Goal: Task Accomplishment & Management: Manage account settings

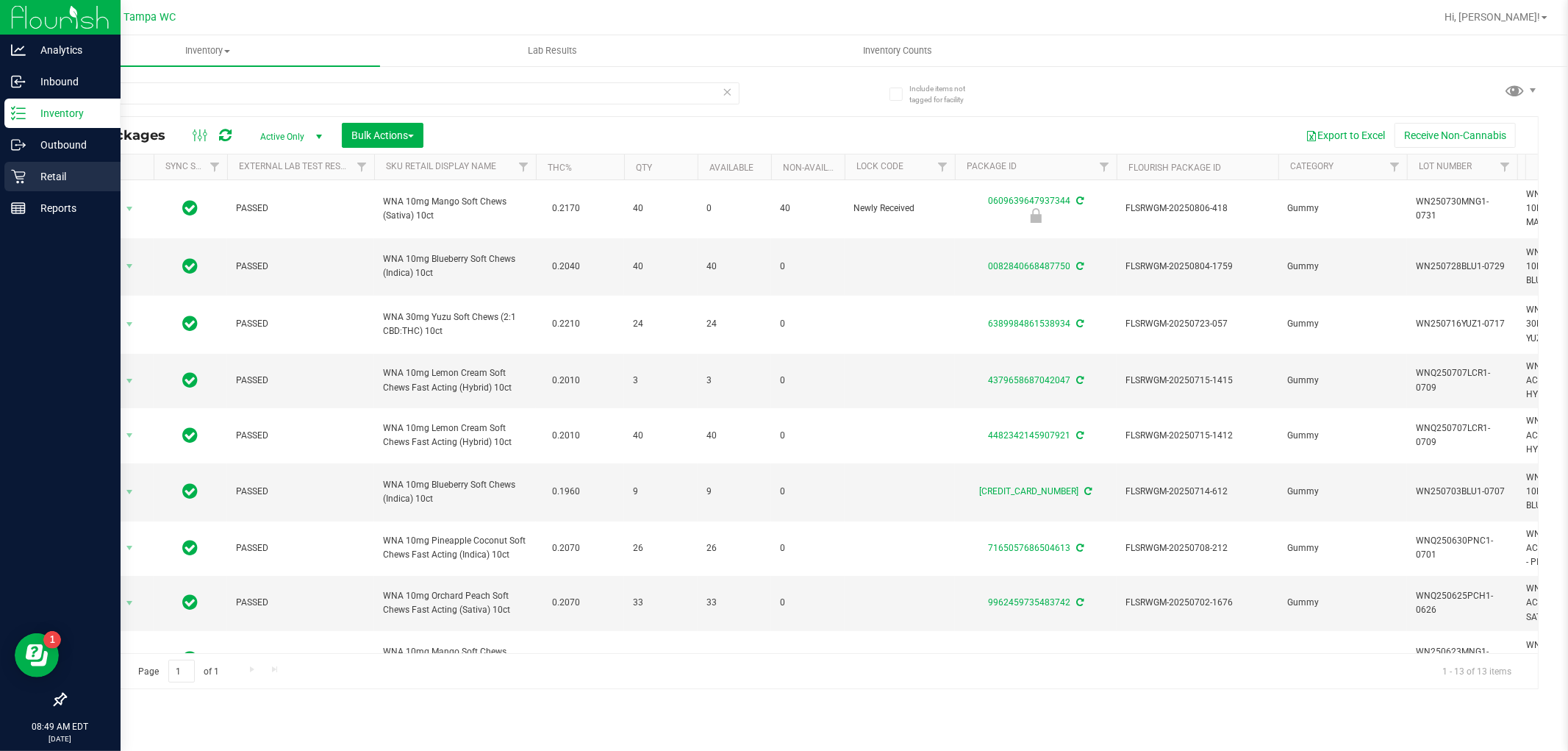
click at [50, 170] on p "Retail" at bounding box center [69, 176] width 89 height 18
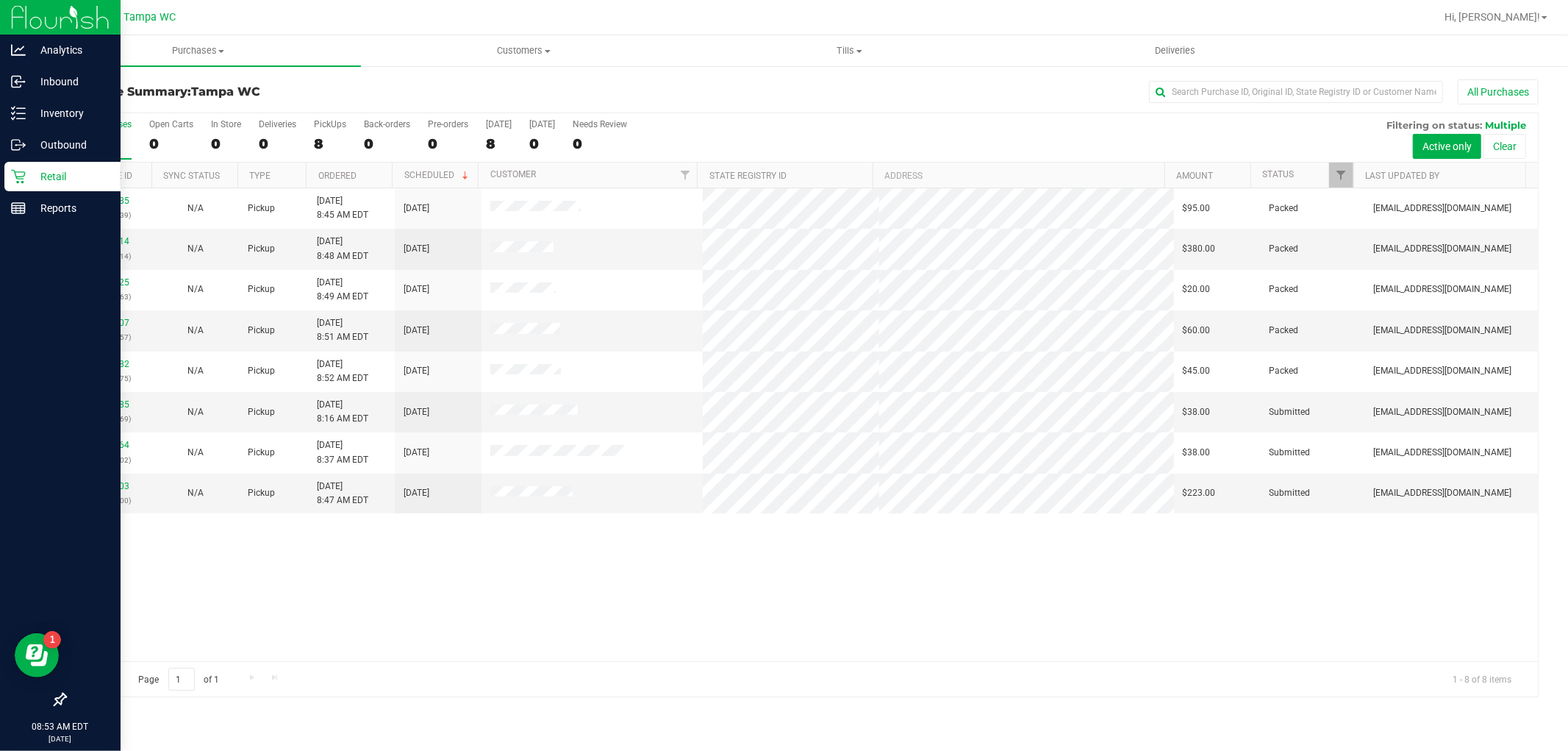
click at [61, 170] on p "Retail" at bounding box center [69, 176] width 89 height 18
click at [70, 107] on p "Inventory" at bounding box center [69, 113] width 89 height 18
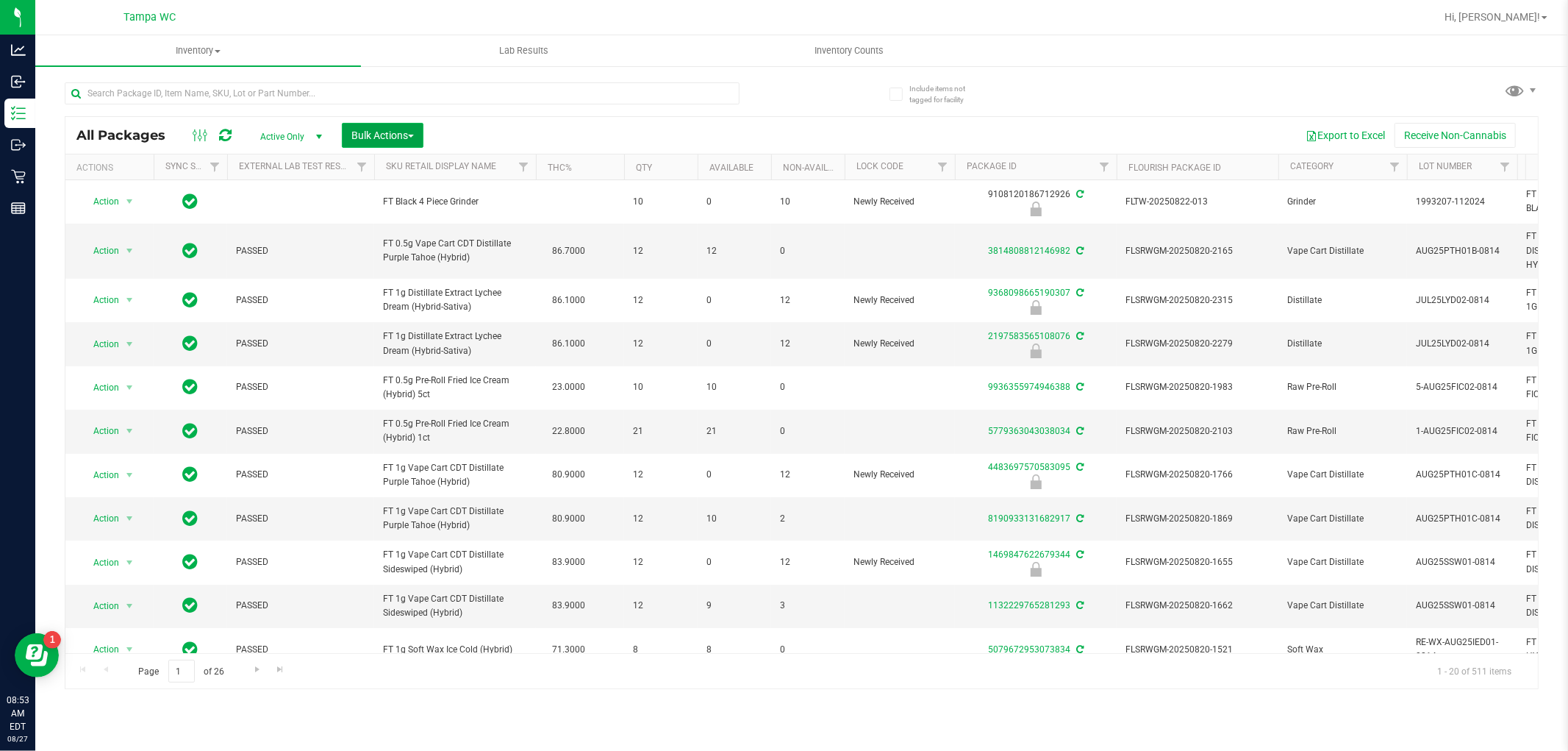
click at [394, 133] on span "Bulk Actions" at bounding box center [383, 135] width 62 height 12
click at [407, 276] on span "Lock/Unlock packages" at bounding box center [400, 277] width 100 height 12
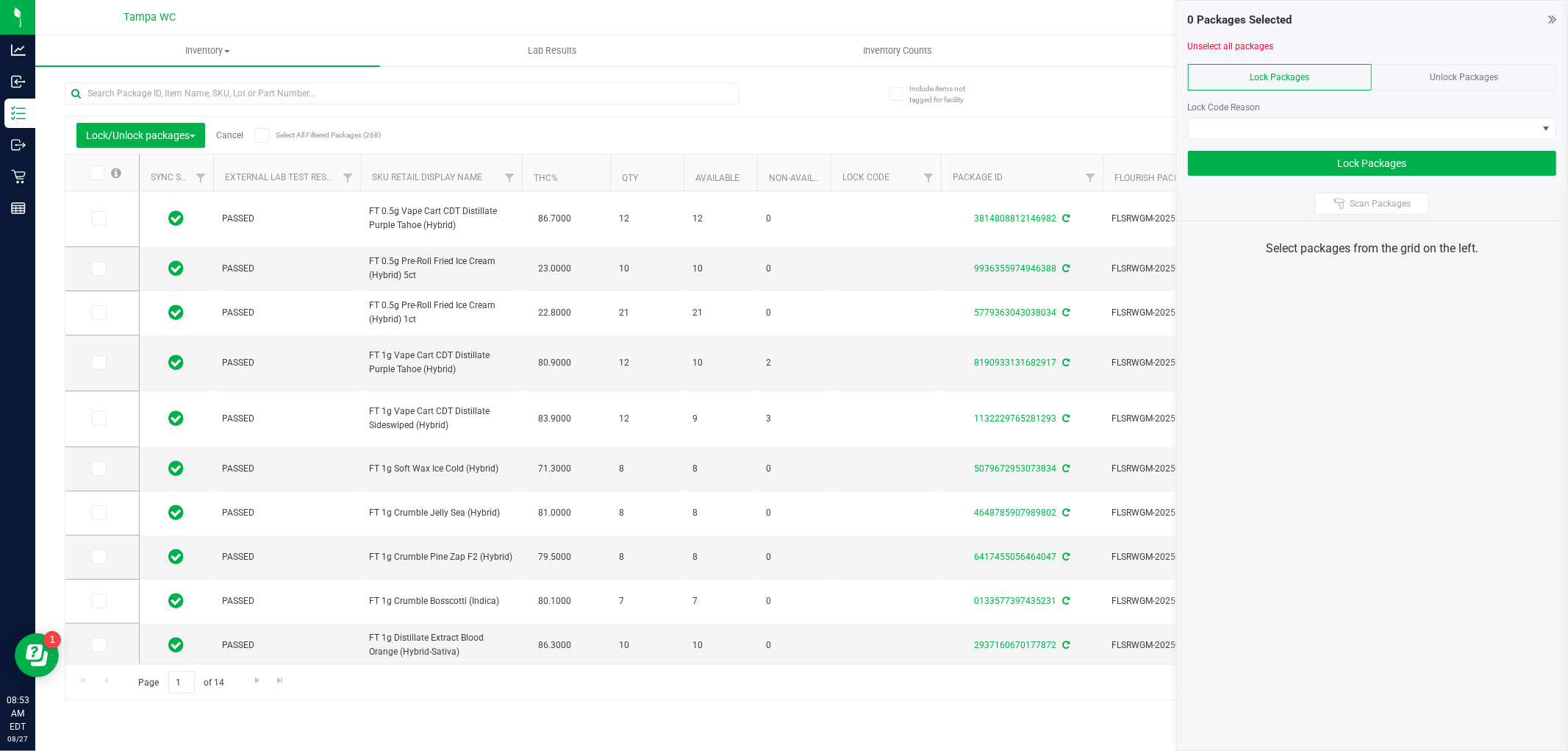
click at [1445, 77] on span "Unlock Packages" at bounding box center [1465, 77] width 68 height 11
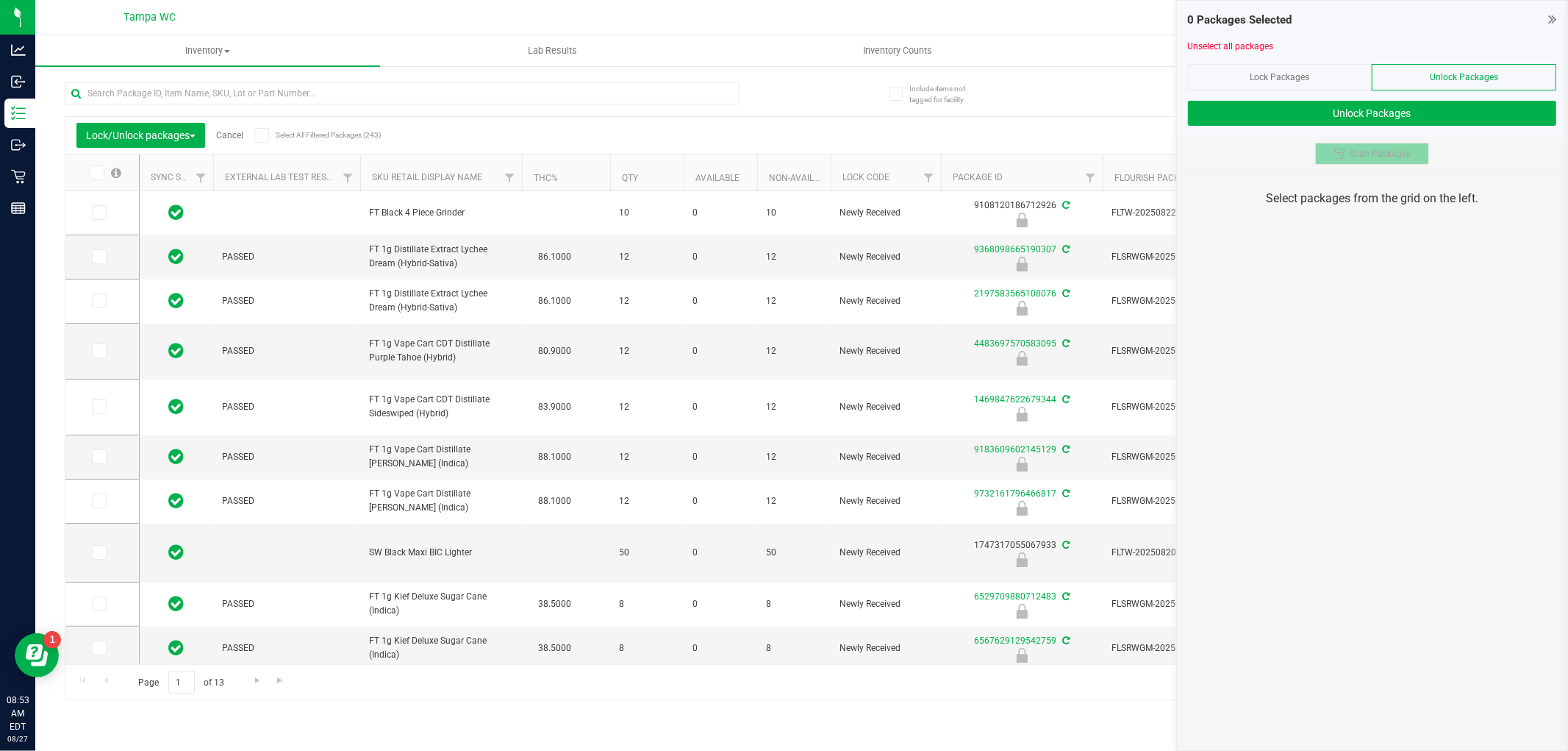
click at [1359, 163] on button "Scan Packages" at bounding box center [1372, 153] width 114 height 22
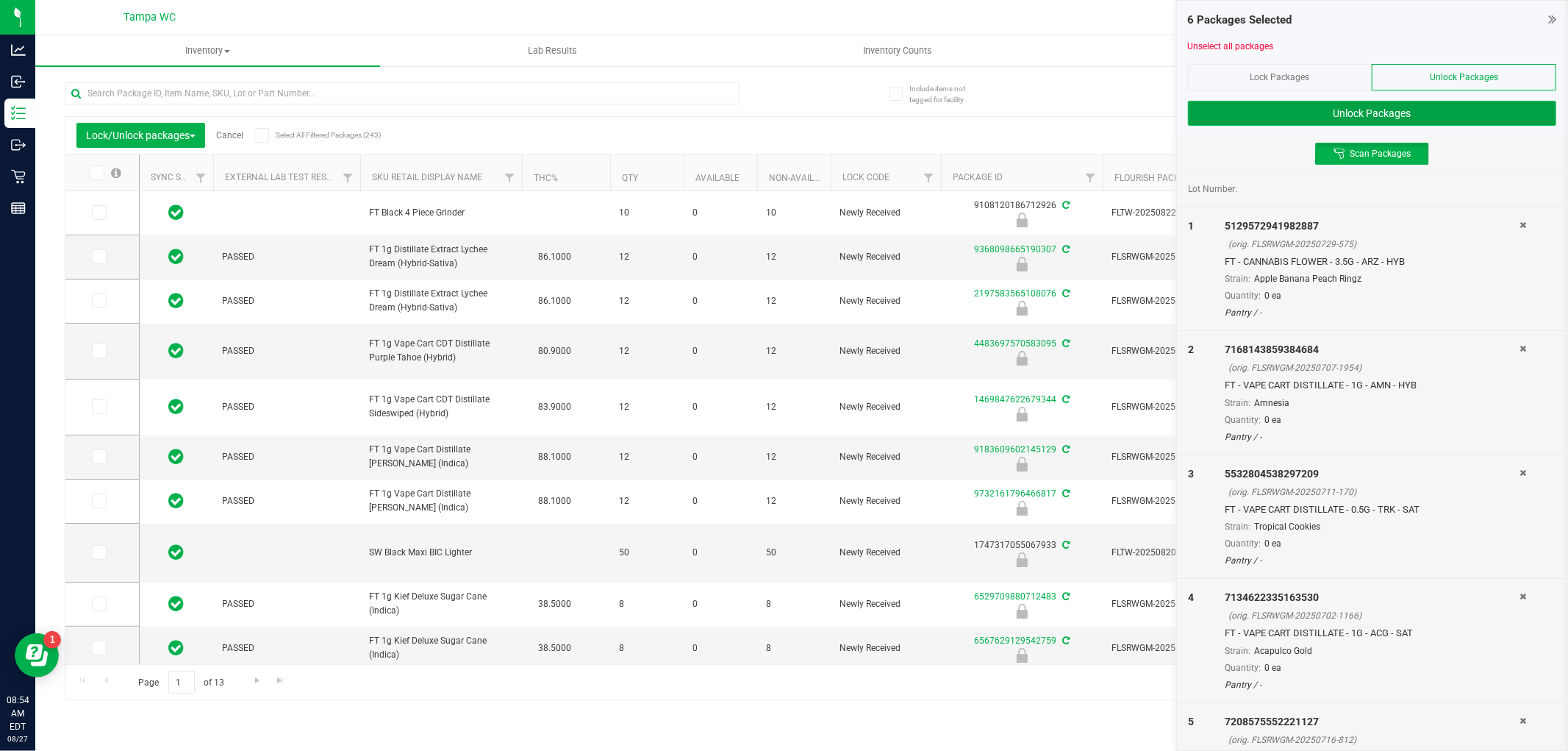
click at [1357, 100] on button "Unlock Packages" at bounding box center [1372, 113] width 368 height 25
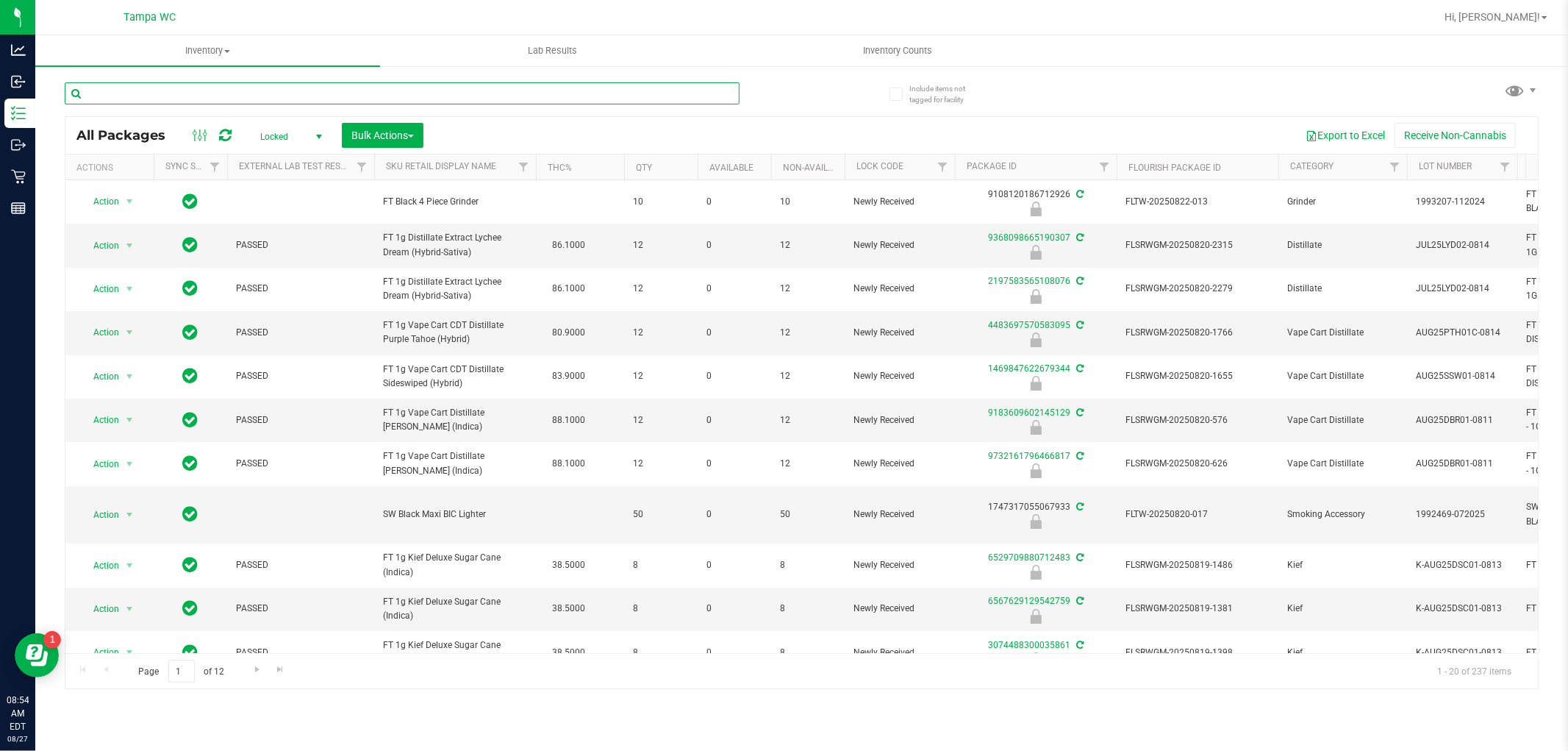
click at [430, 86] on input "text" at bounding box center [401, 94] width 675 height 22
type input "0499454077776694"
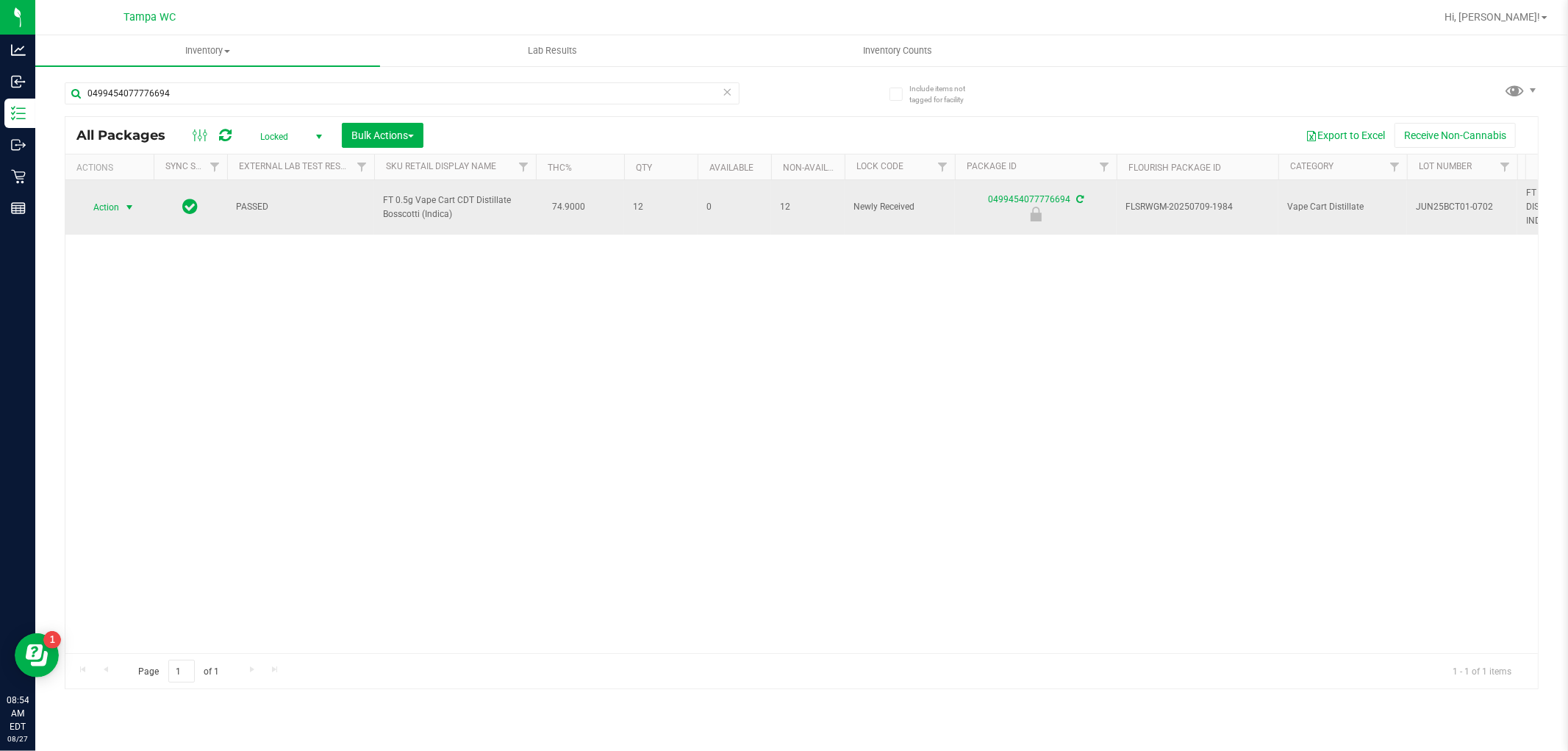
click at [127, 208] on span "select" at bounding box center [130, 207] width 12 height 12
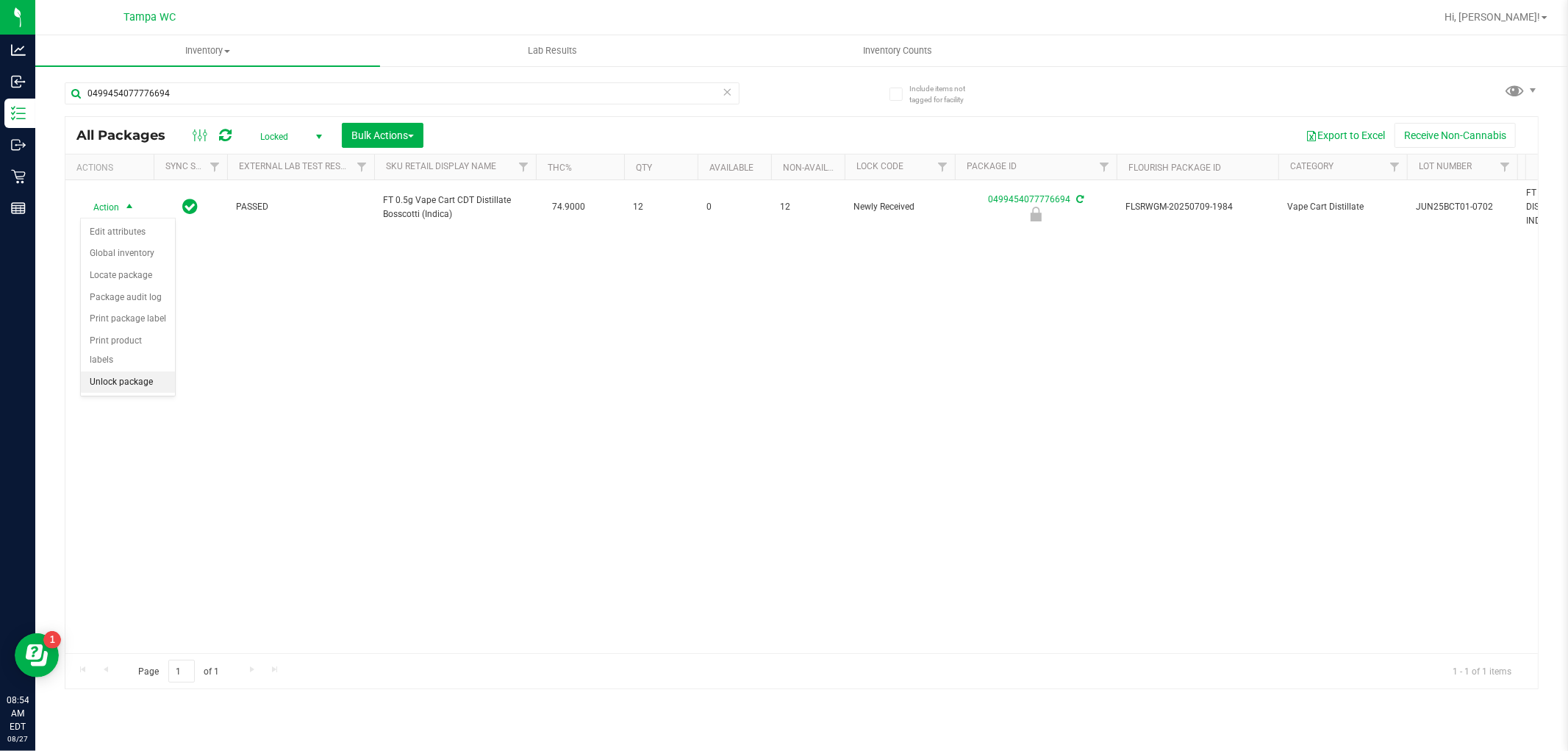
click at [98, 385] on li "Unlock package" at bounding box center [128, 382] width 94 height 22
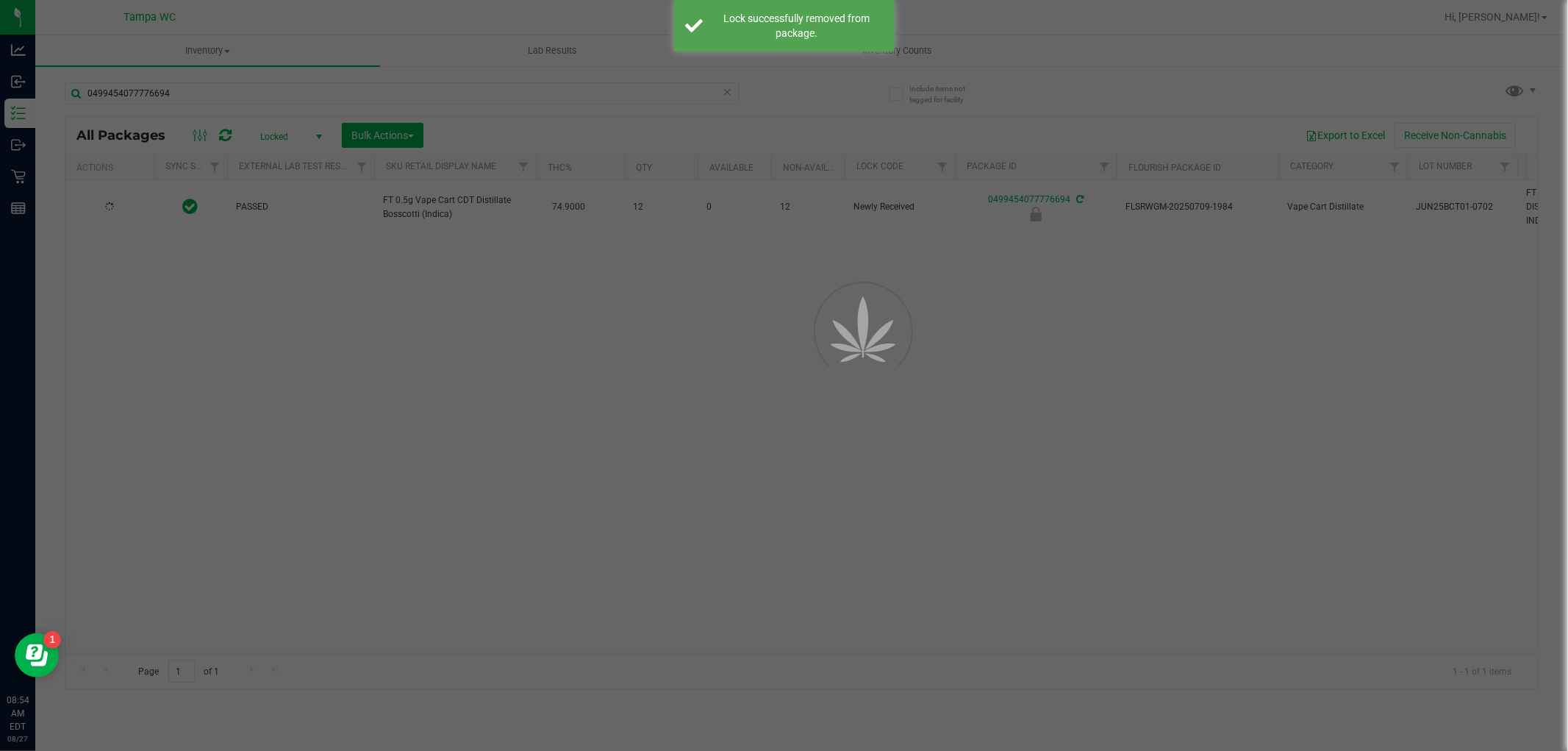
click at [394, 464] on div at bounding box center [784, 375] width 1568 height 751
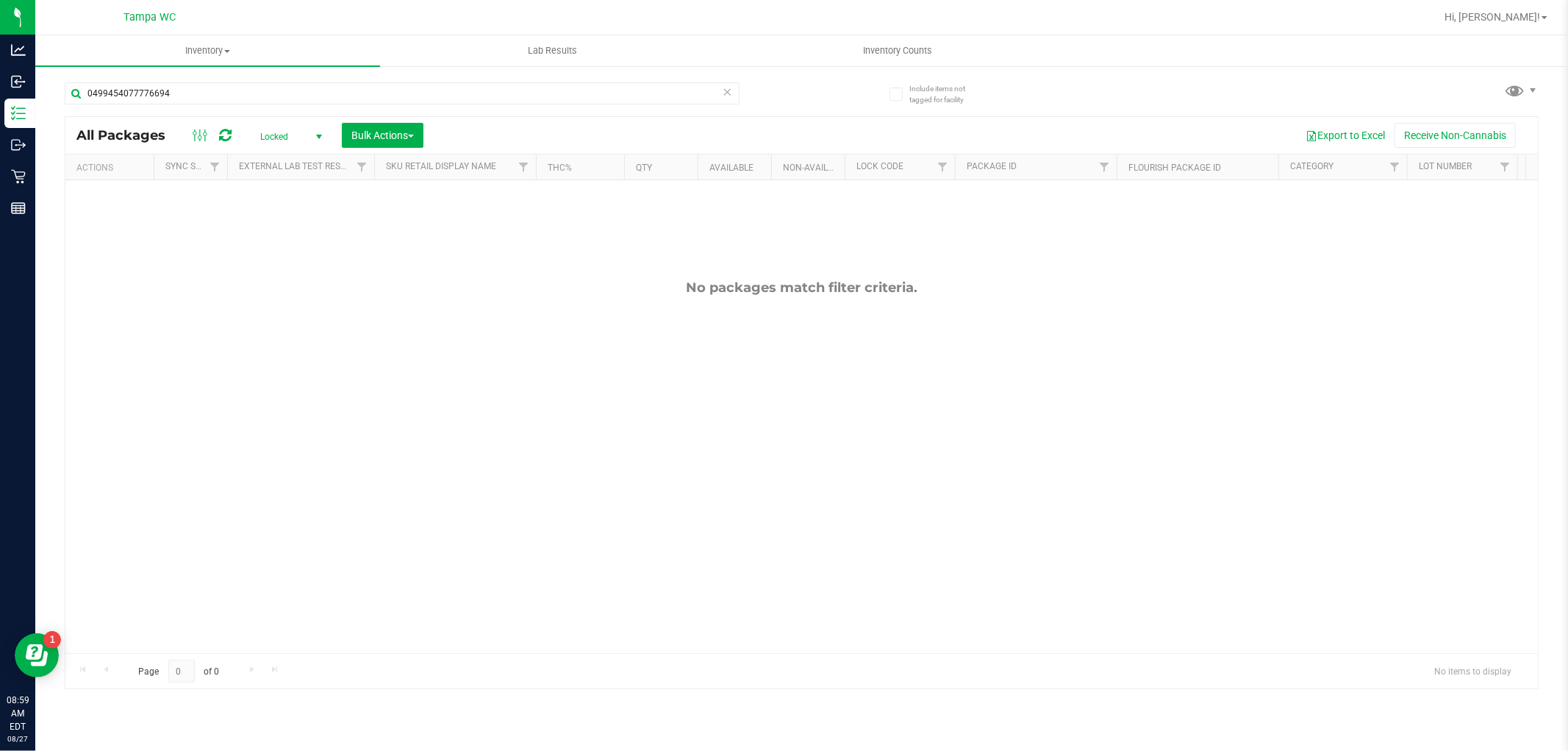
click at [727, 89] on icon at bounding box center [728, 92] width 11 height 18
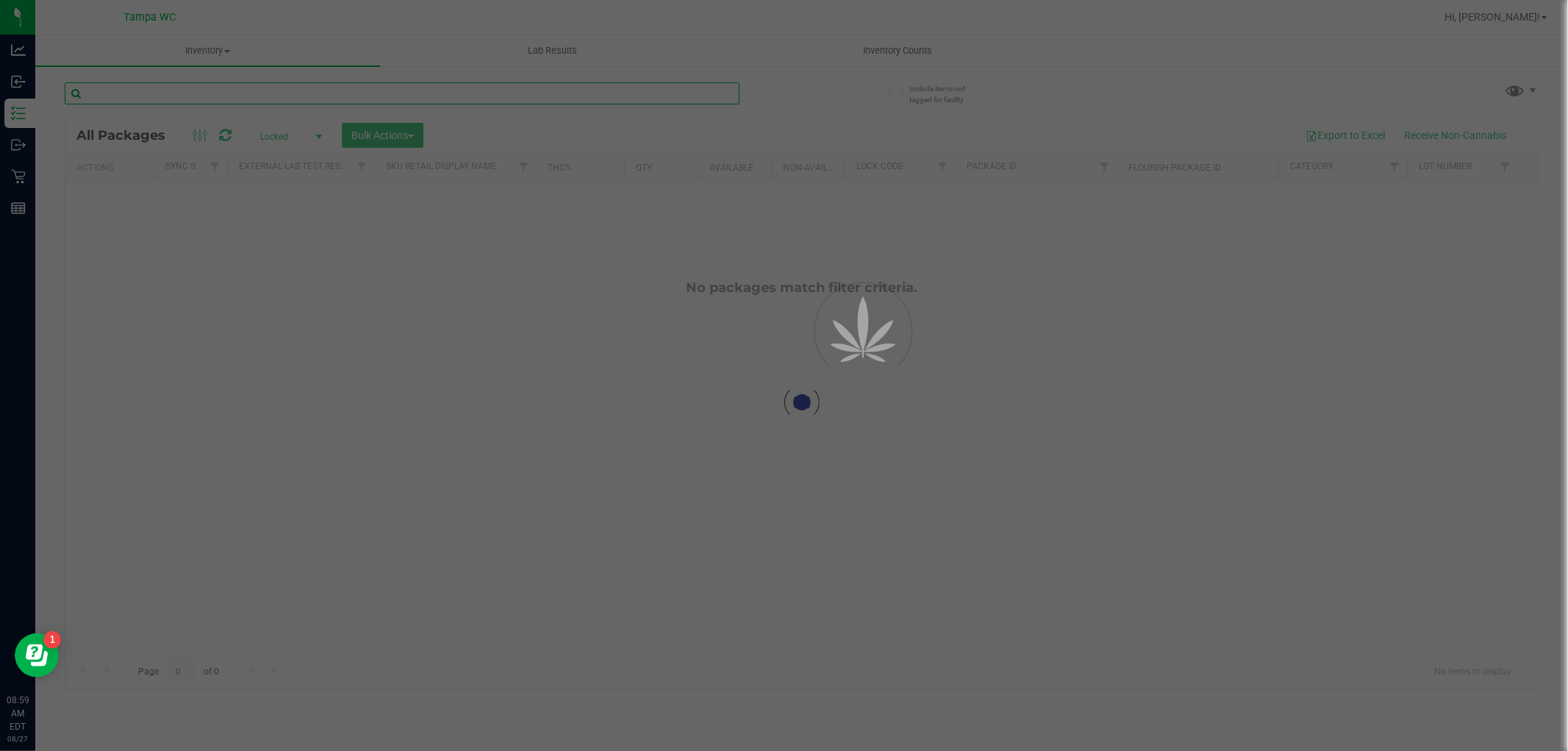
click at [635, 92] on input "text" at bounding box center [401, 94] width 675 height 22
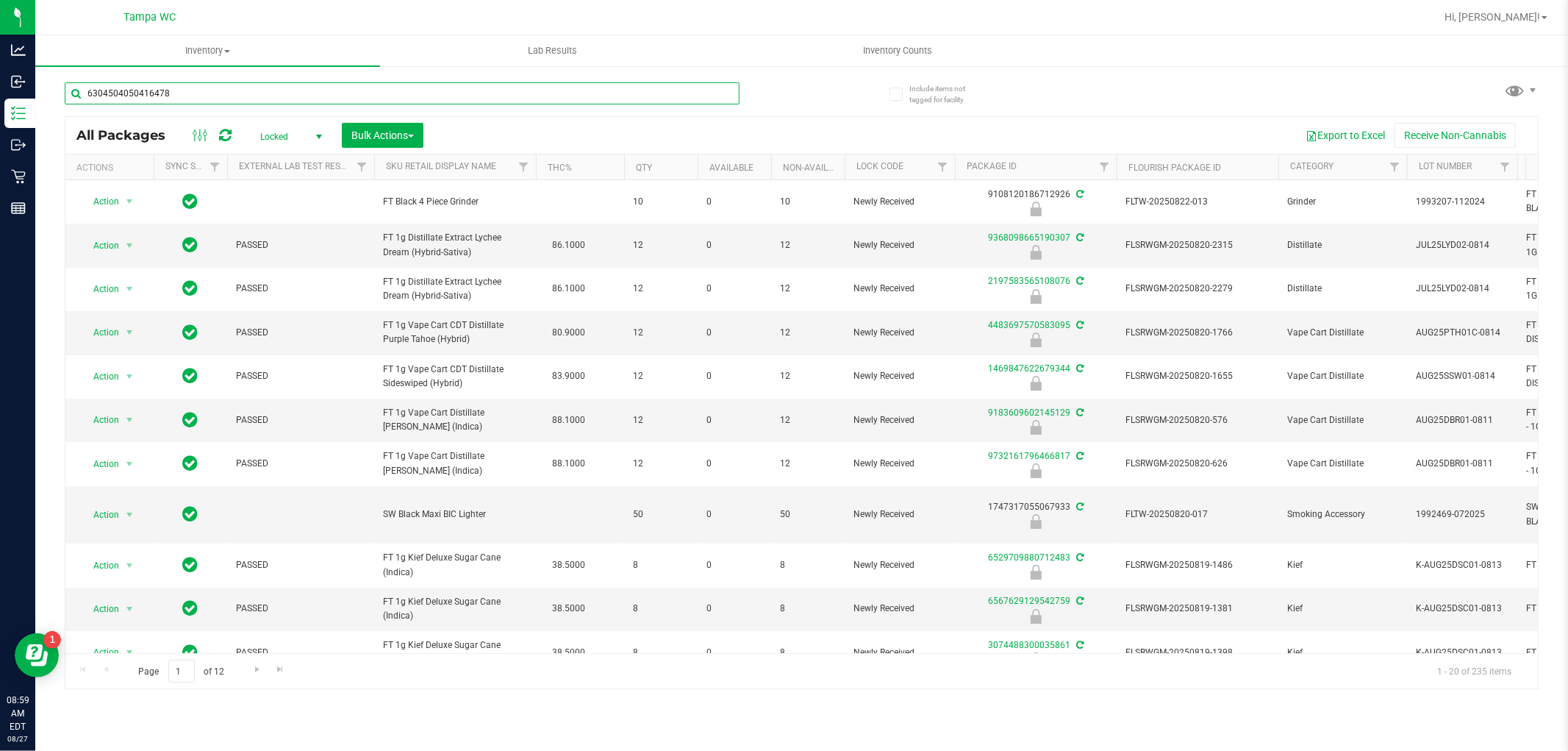
type input "6304504050416478"
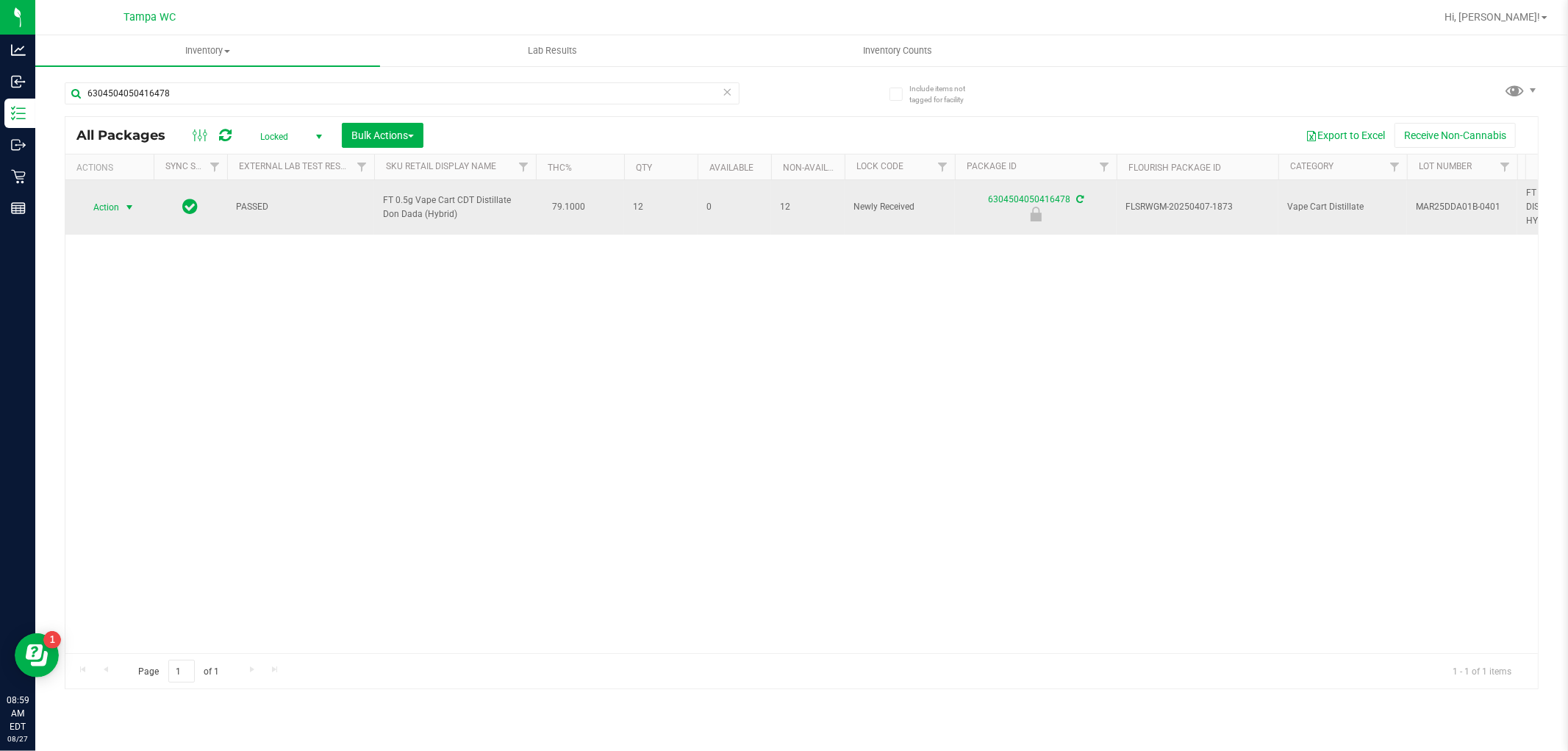
click at [129, 207] on span "select" at bounding box center [130, 207] width 12 height 12
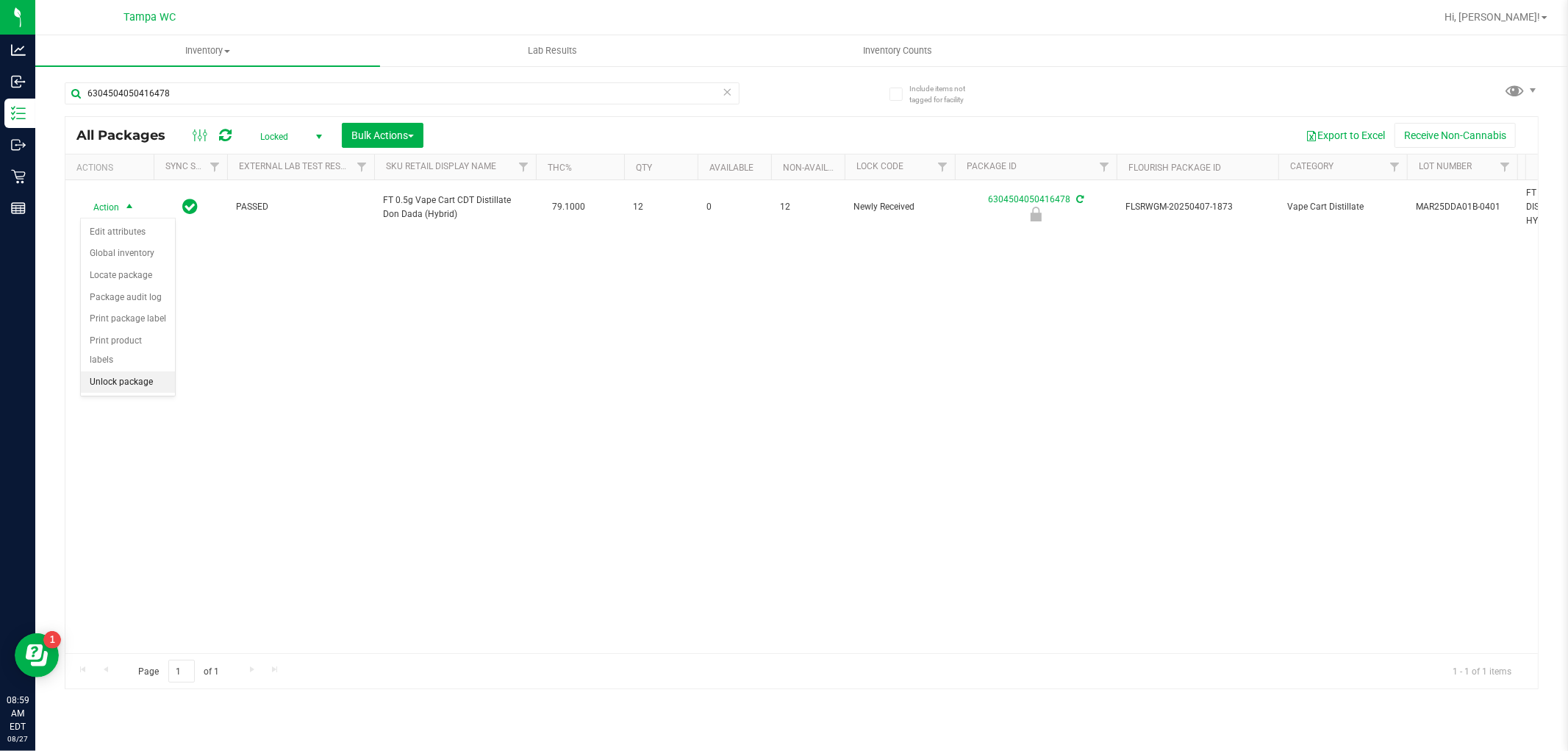
click at [129, 391] on li "Unlock package" at bounding box center [128, 382] width 94 height 22
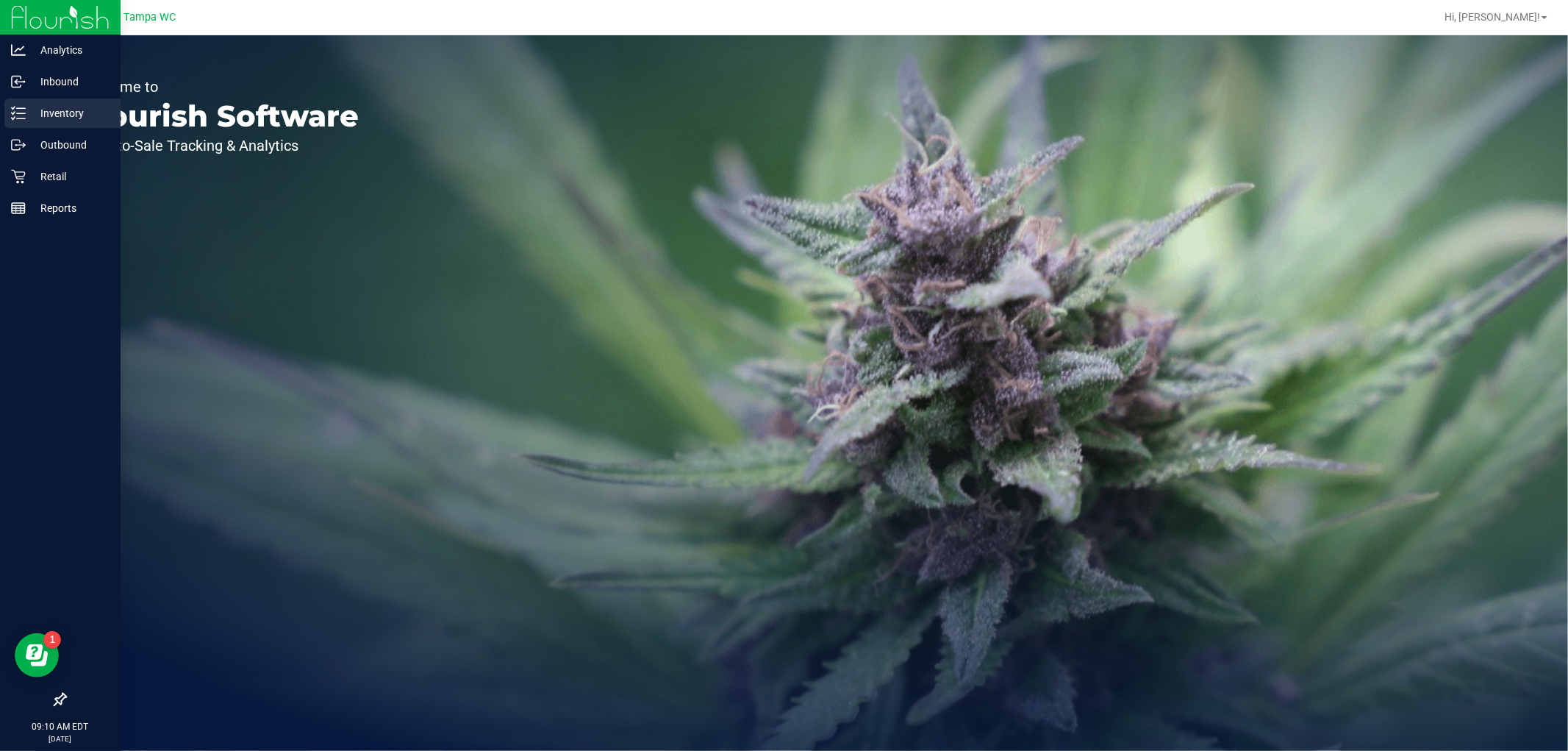
click at [26, 113] on p "Inventory" at bounding box center [69, 113] width 89 height 18
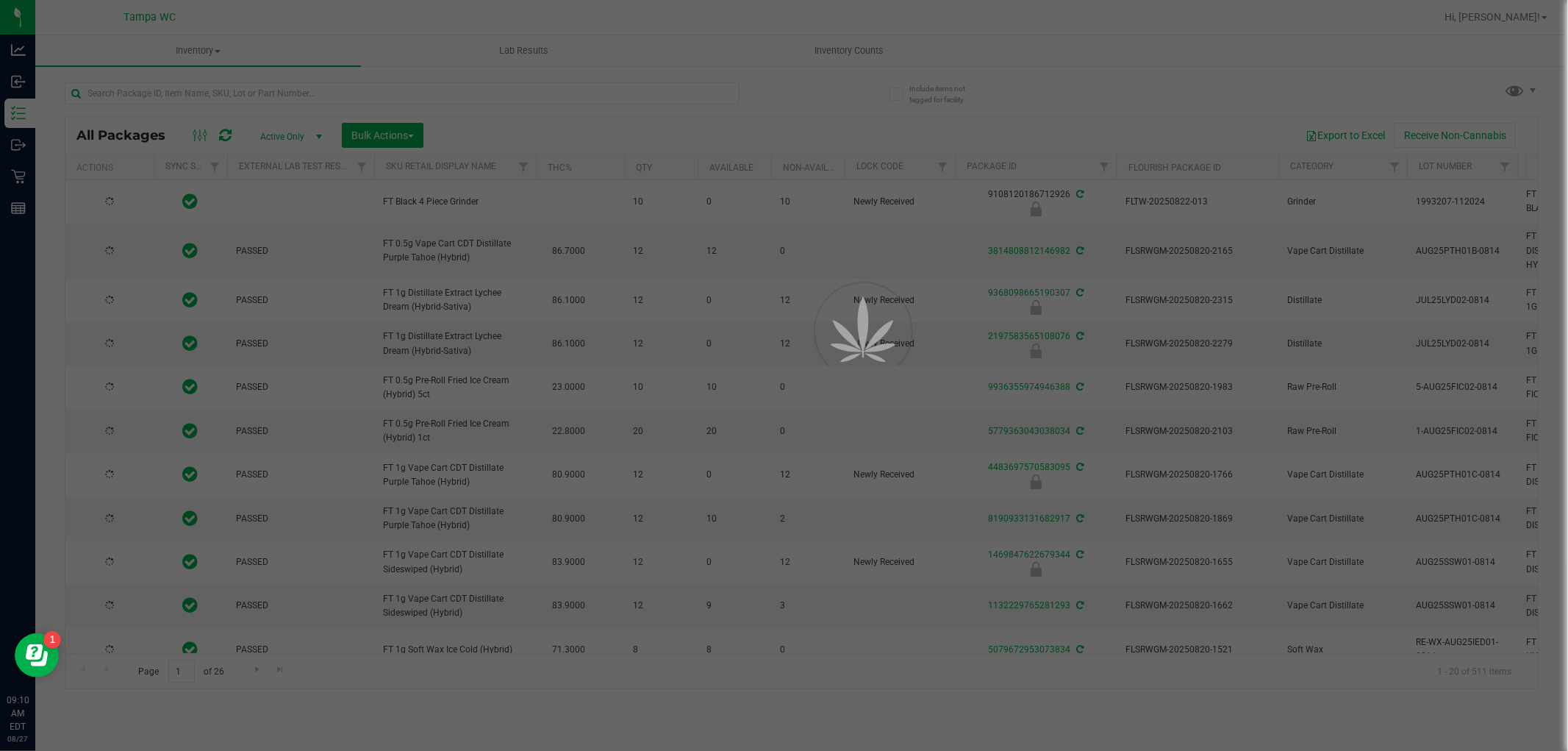
click at [640, 70] on div at bounding box center [784, 375] width 1568 height 751
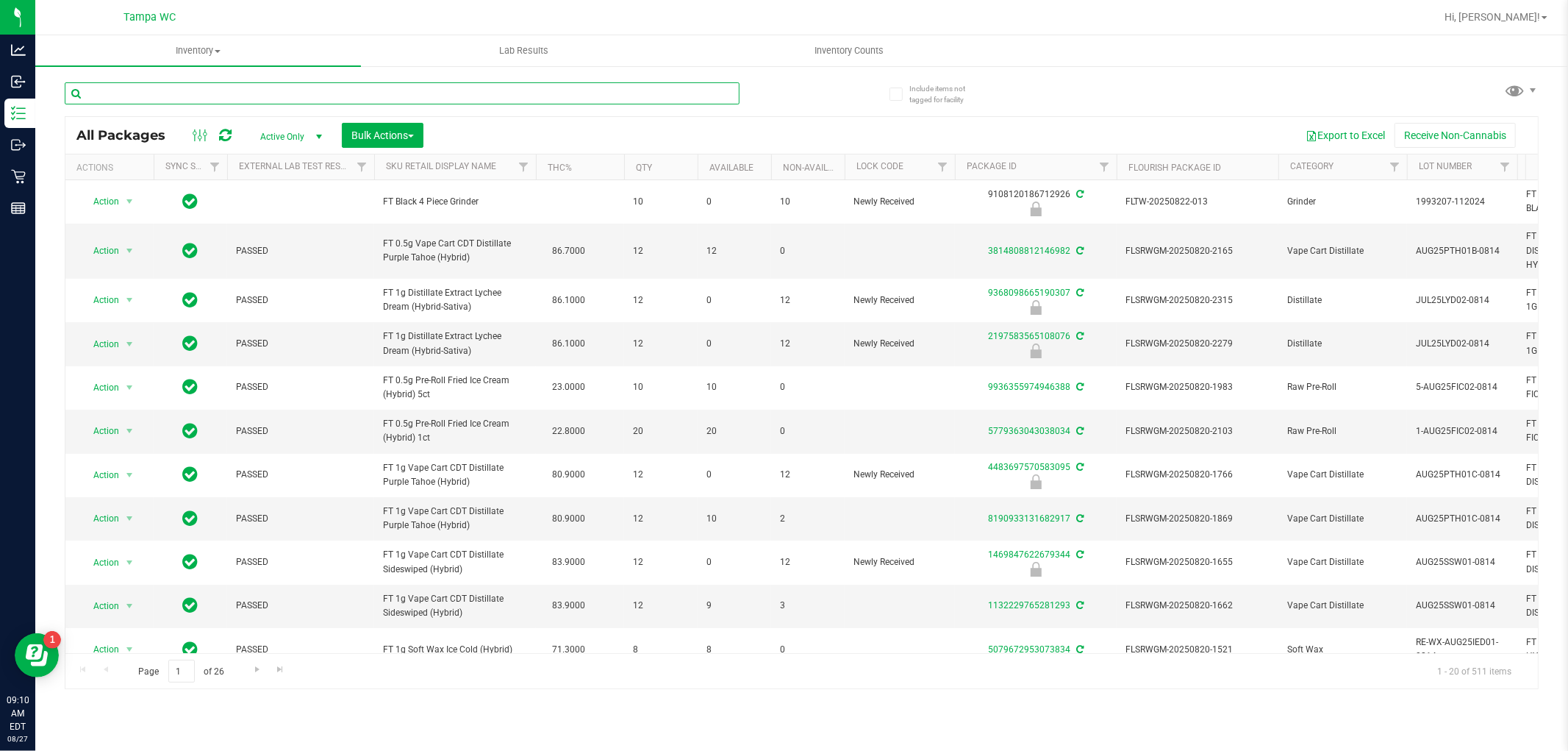
click at [680, 92] on input "text" at bounding box center [401, 94] width 675 height 22
type input "0499454077776694"
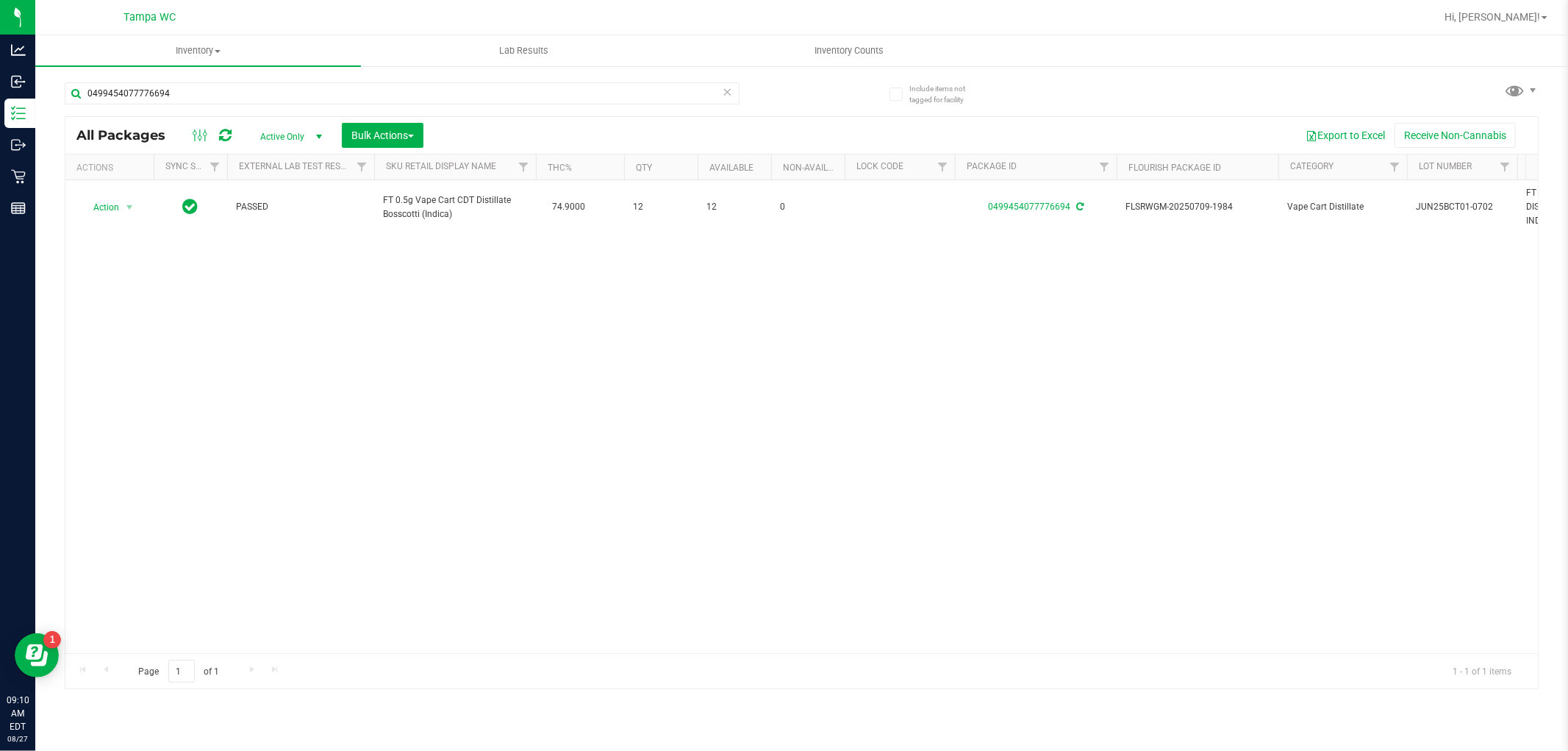
drag, startPoint x: 402, startPoint y: 297, endPoint x: 353, endPoint y: 266, distance: 58.0
click at [397, 293] on div "Action Action Adjust qty Create package Edit attributes Global inventory Locate…" at bounding box center [802, 416] width 1473 height 472
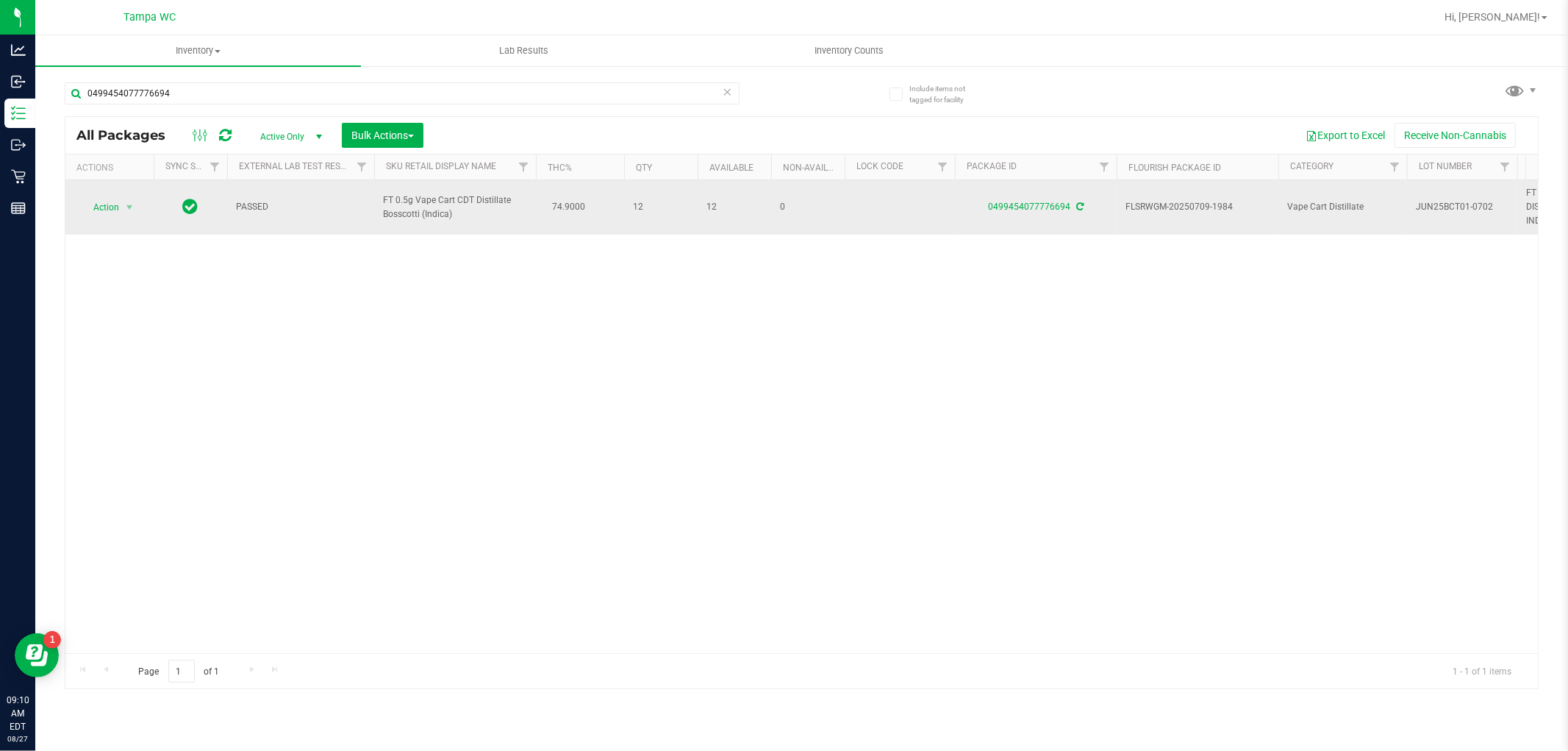
click at [78, 223] on td "Action Action Adjust qty Create package Edit attributes Global inventory Locate…" at bounding box center [109, 207] width 89 height 55
click at [97, 206] on span "Action" at bounding box center [99, 207] width 40 height 20
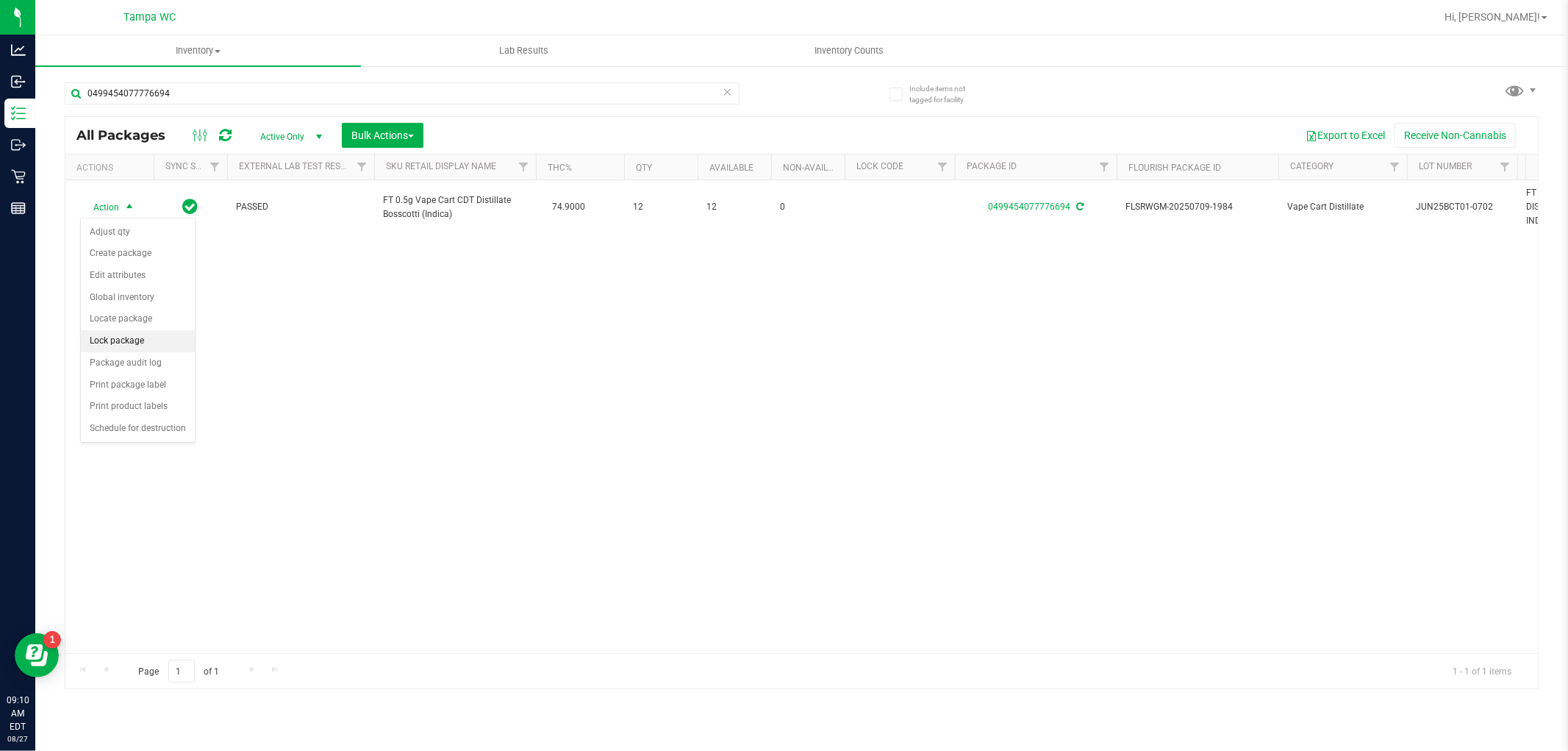
click at [116, 341] on li "Lock package" at bounding box center [137, 341] width 114 height 22
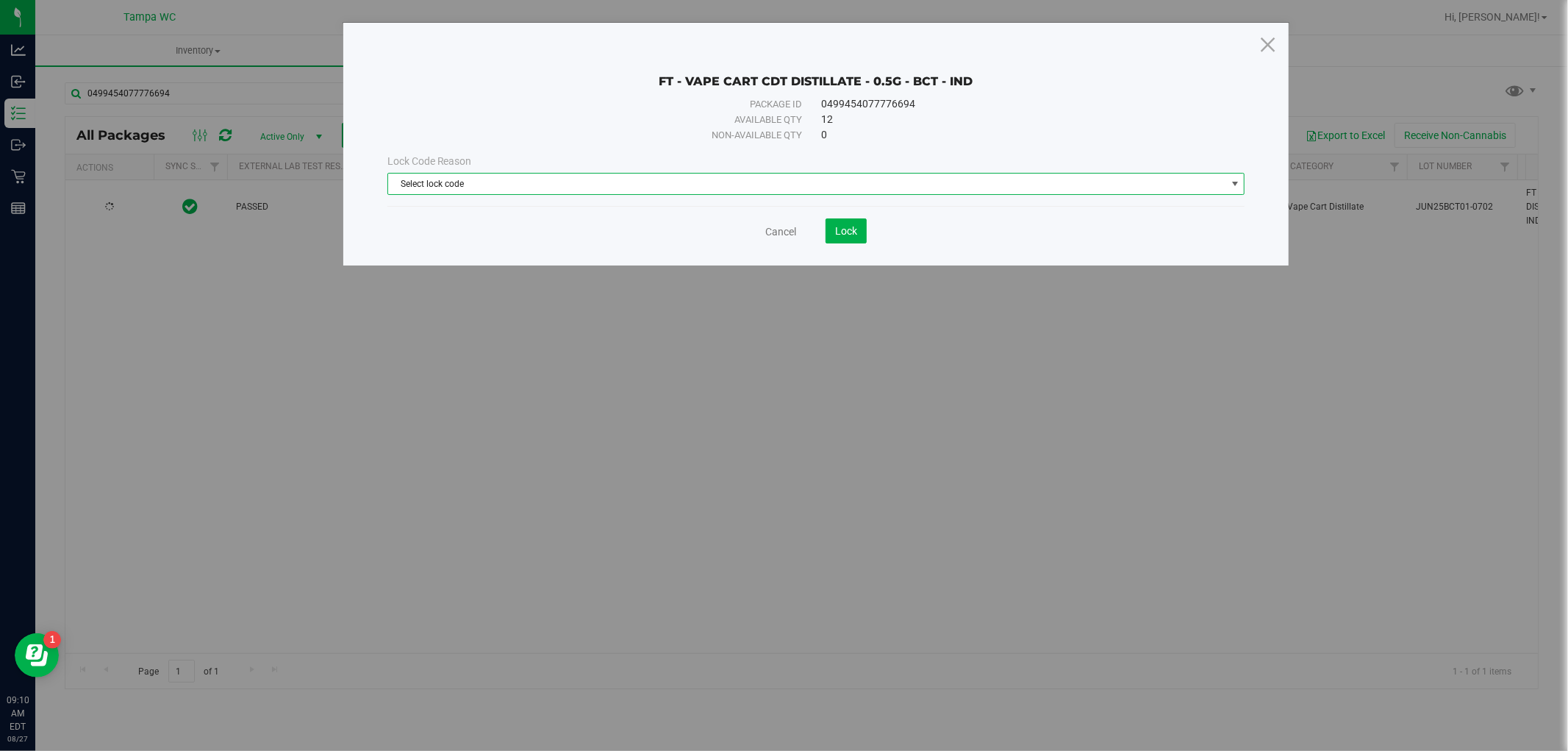
click at [452, 174] on span "Select lock code" at bounding box center [807, 183] width 839 height 20
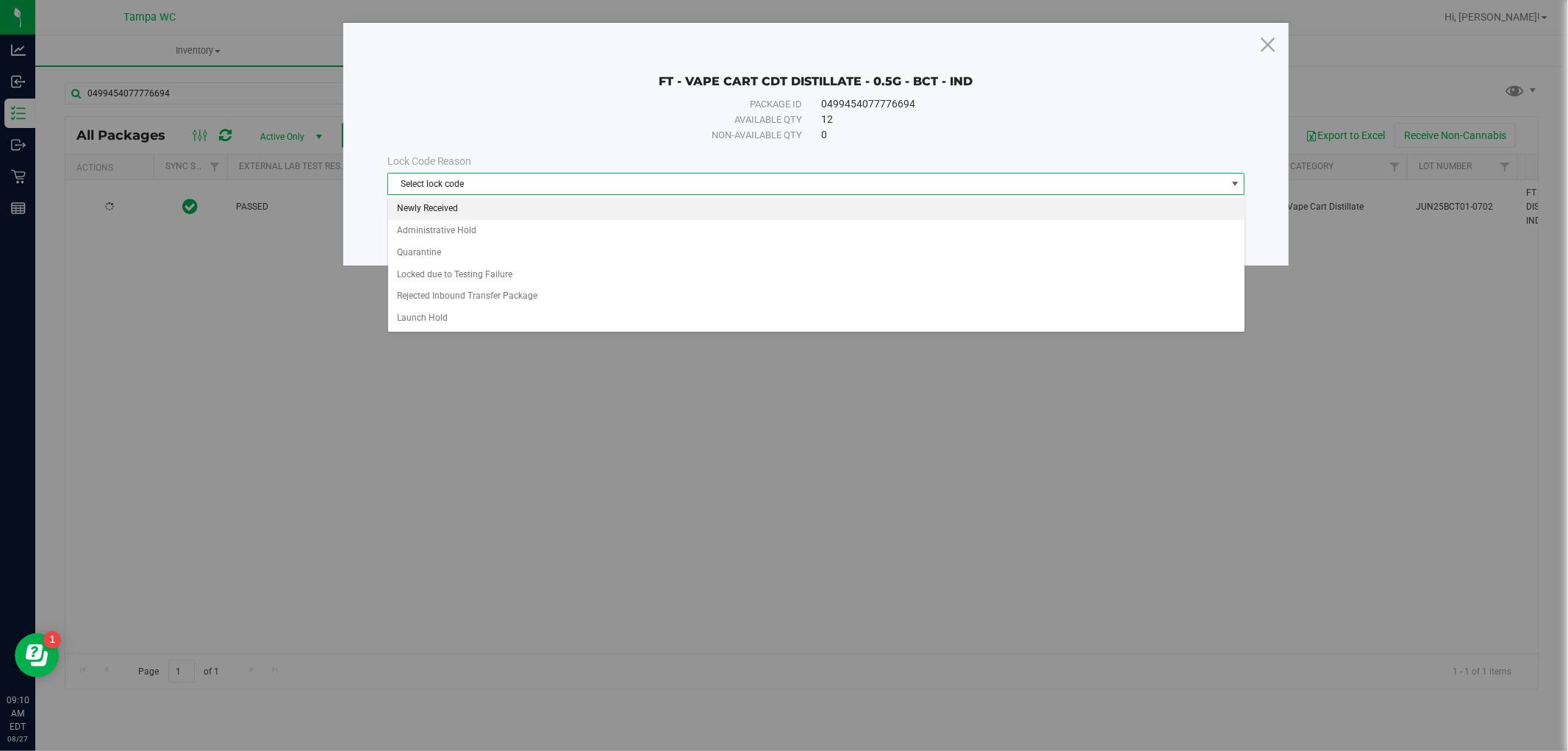
click at [442, 207] on li "Newly Received" at bounding box center [817, 208] width 857 height 22
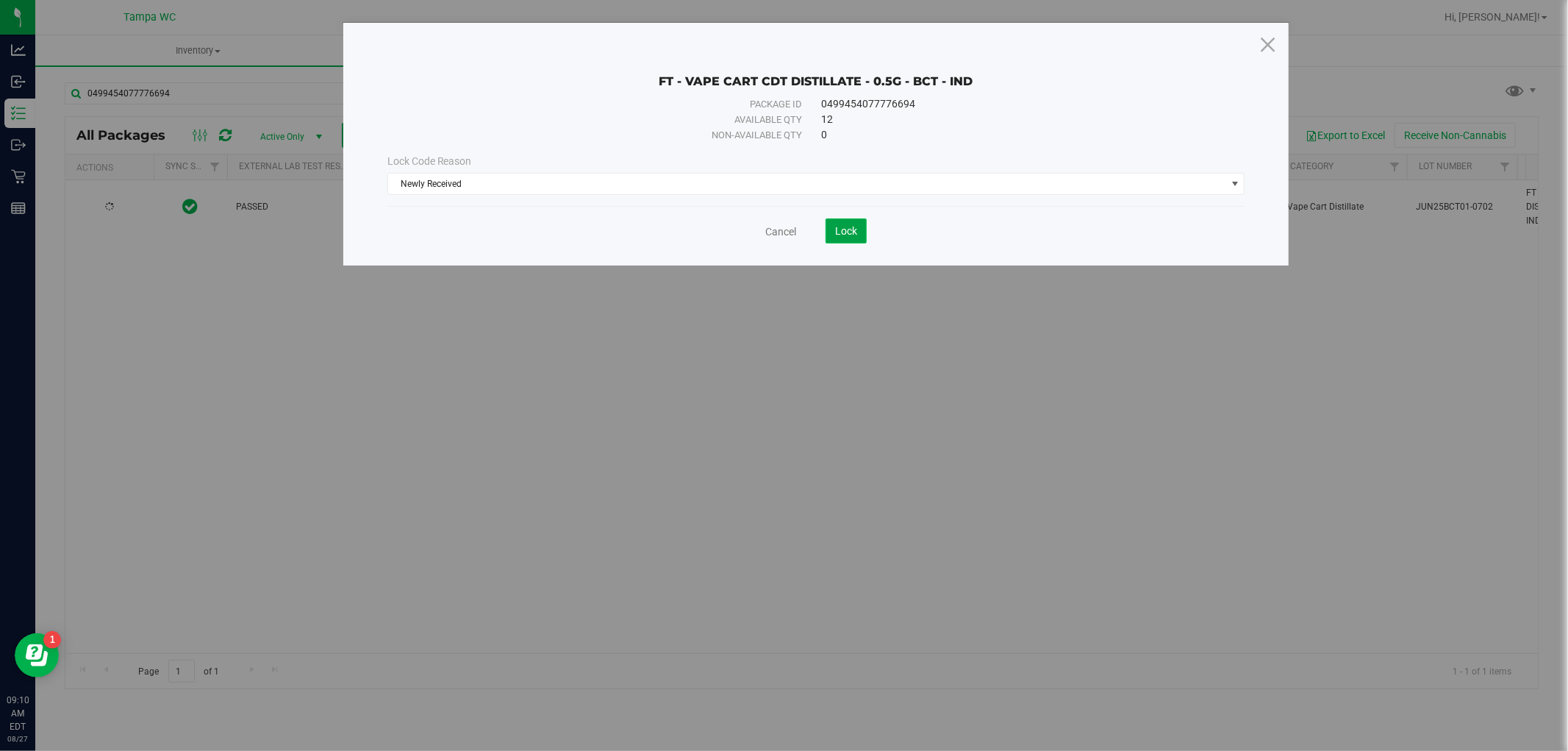
click at [840, 233] on span "Lock" at bounding box center [846, 231] width 22 height 12
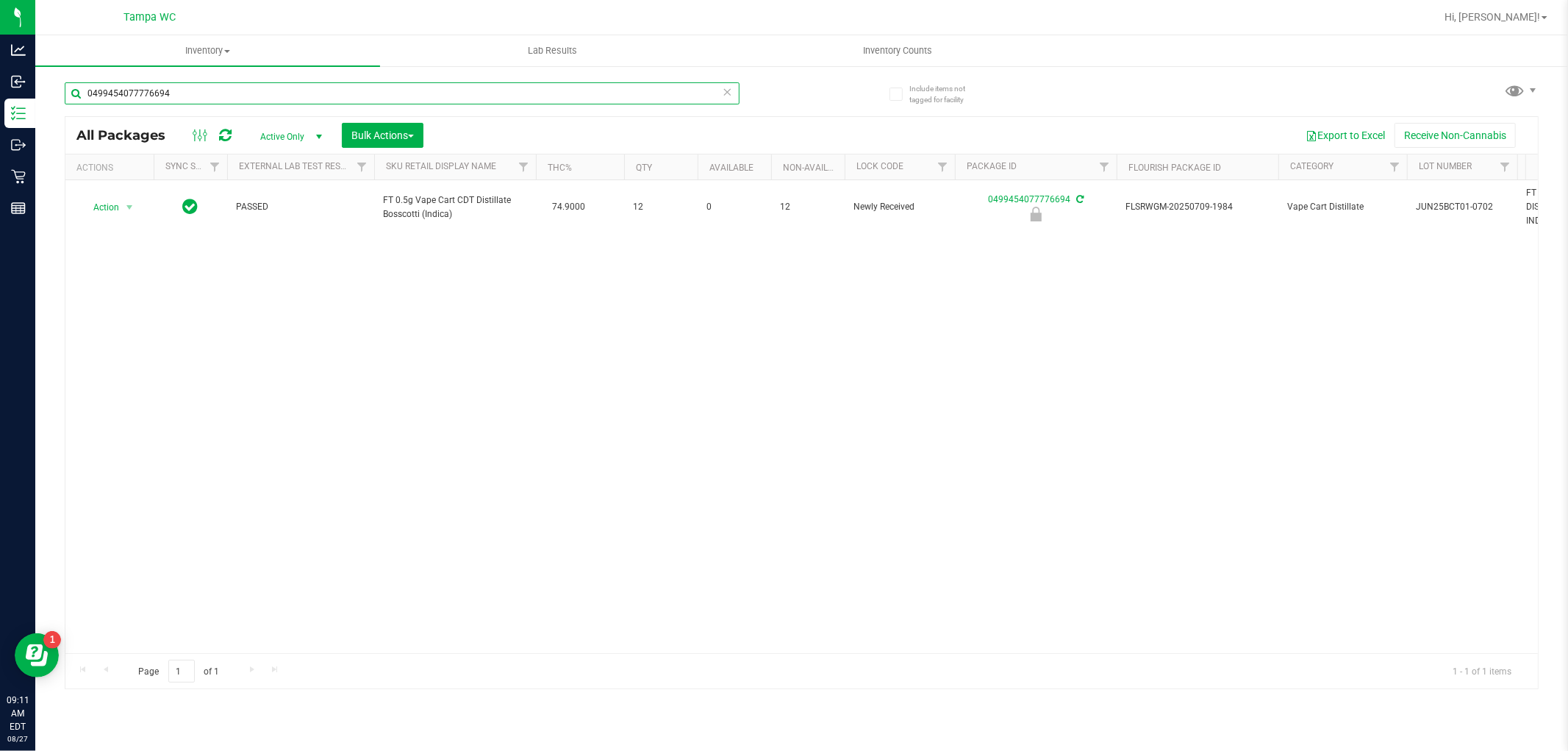
click at [592, 94] on input "0499454077776694" at bounding box center [401, 94] width 675 height 22
click at [590, 94] on input "0499454077776694" at bounding box center [401, 94] width 675 height 22
click at [584, 97] on input "0499454077776694" at bounding box center [401, 94] width 675 height 22
click at [580, 94] on input "0499454077776694" at bounding box center [401, 94] width 675 height 22
click at [579, 94] on input "0499454077776694" at bounding box center [401, 94] width 675 height 22
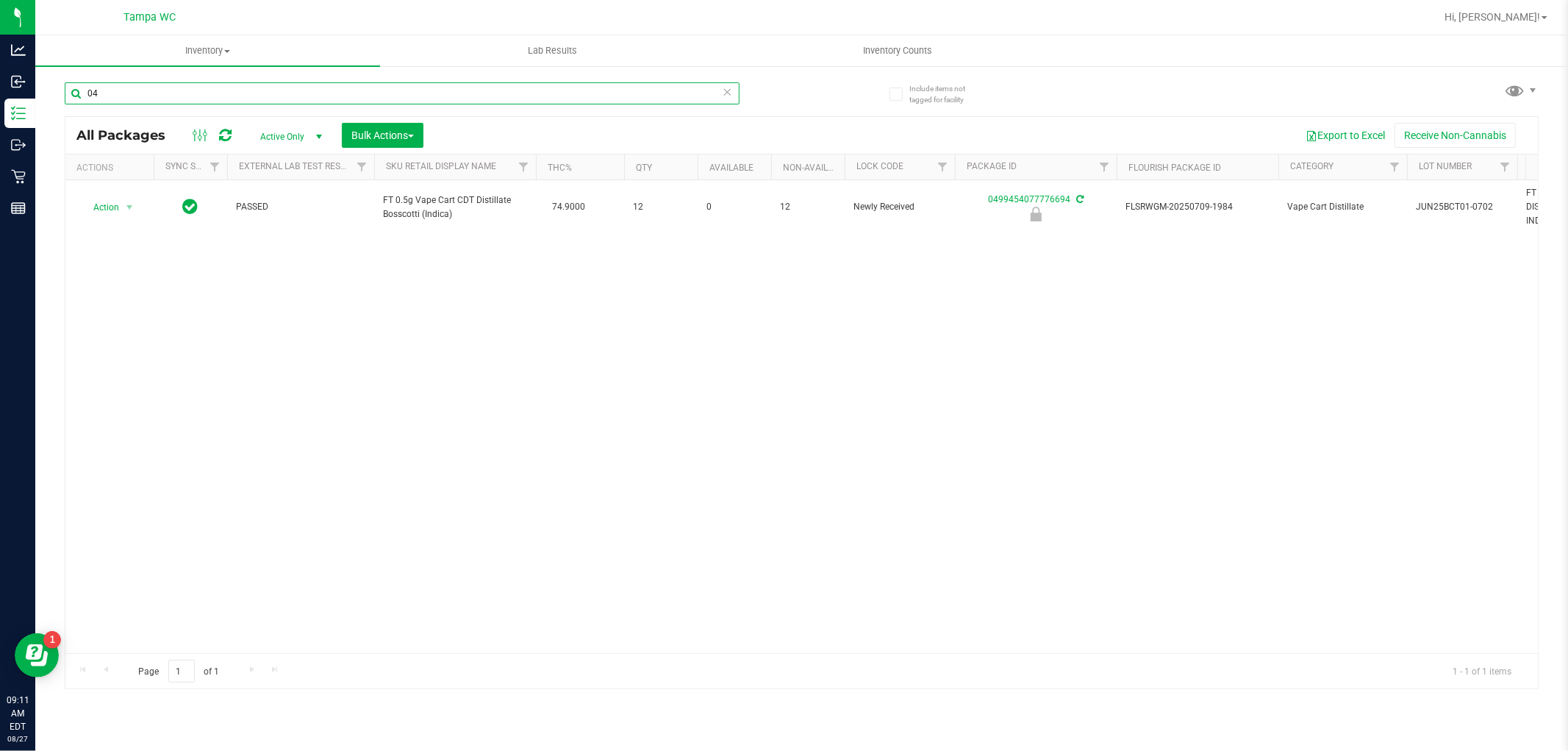
type input "0"
type input "6346979013561620"
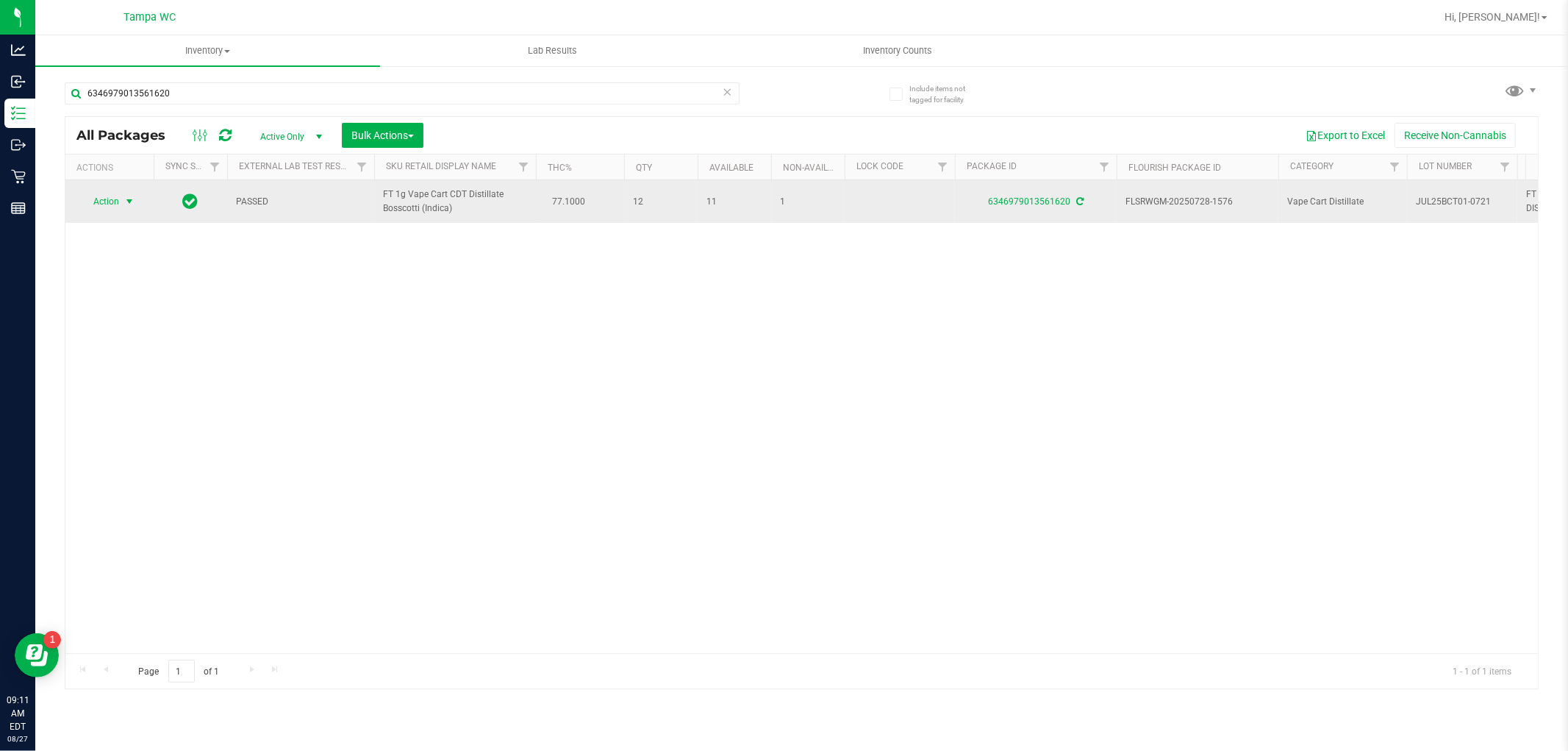
click at [127, 202] on span "select" at bounding box center [130, 202] width 12 height 12
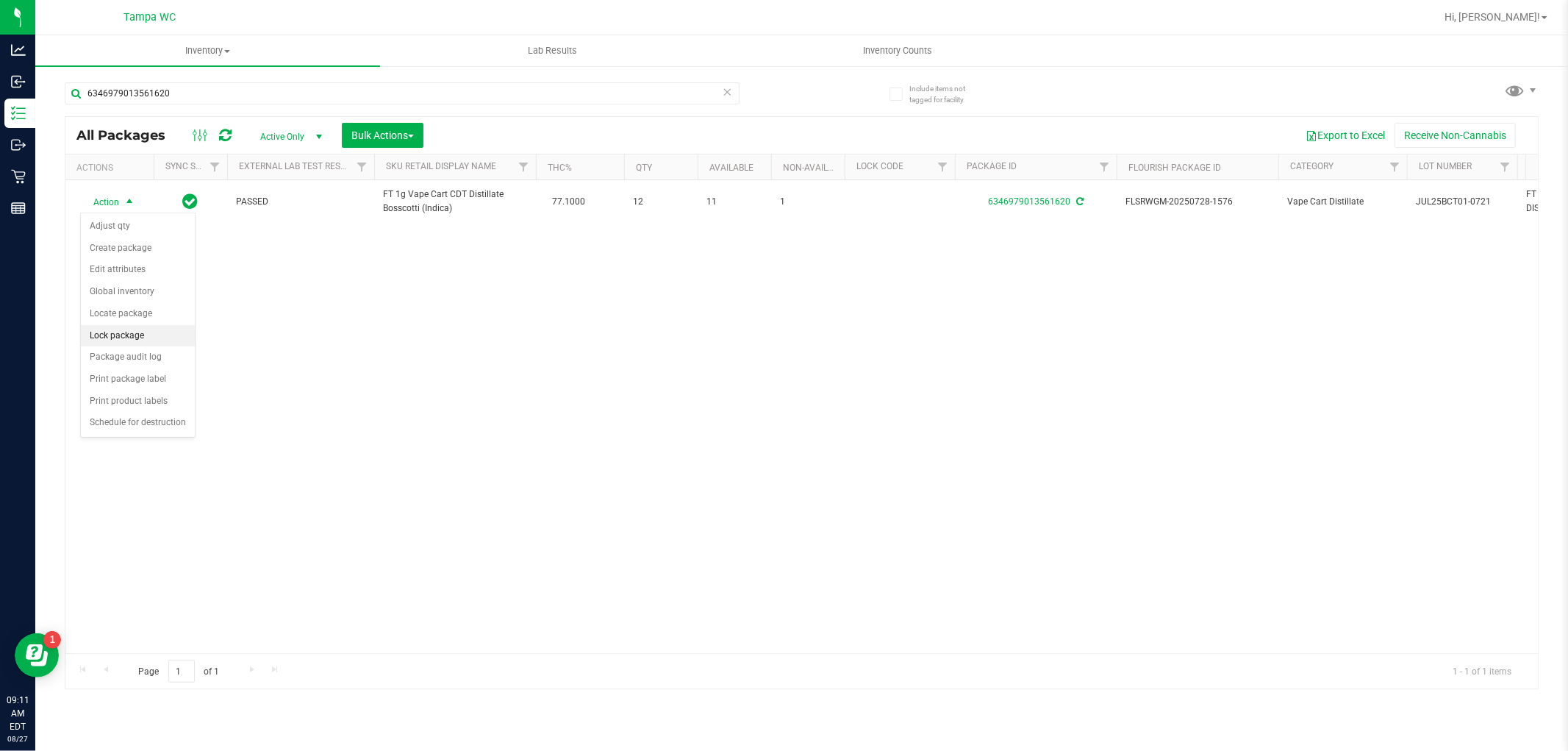
click at [149, 335] on li "Lock package" at bounding box center [137, 336] width 114 height 22
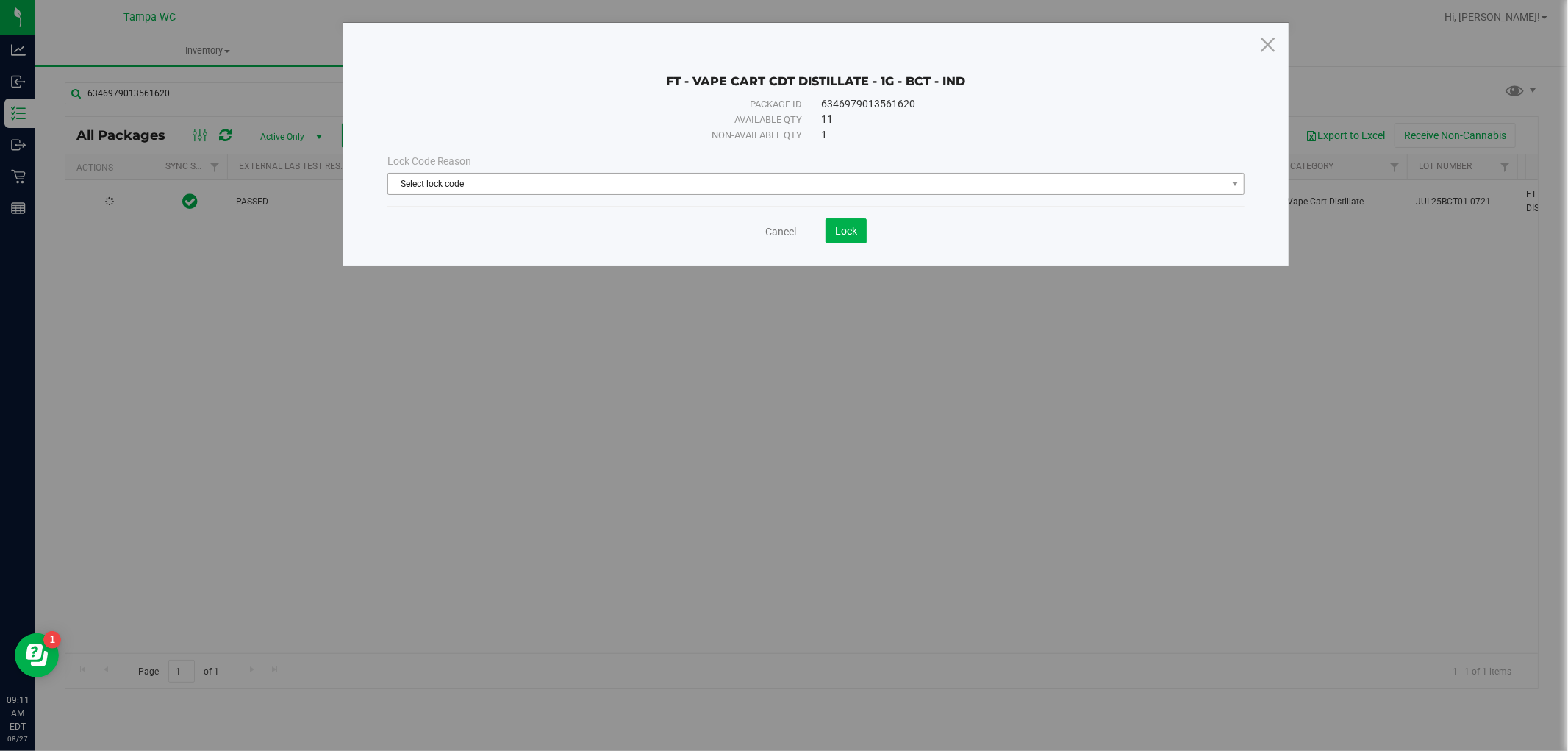
click at [563, 173] on span "Select lock code" at bounding box center [807, 183] width 839 height 20
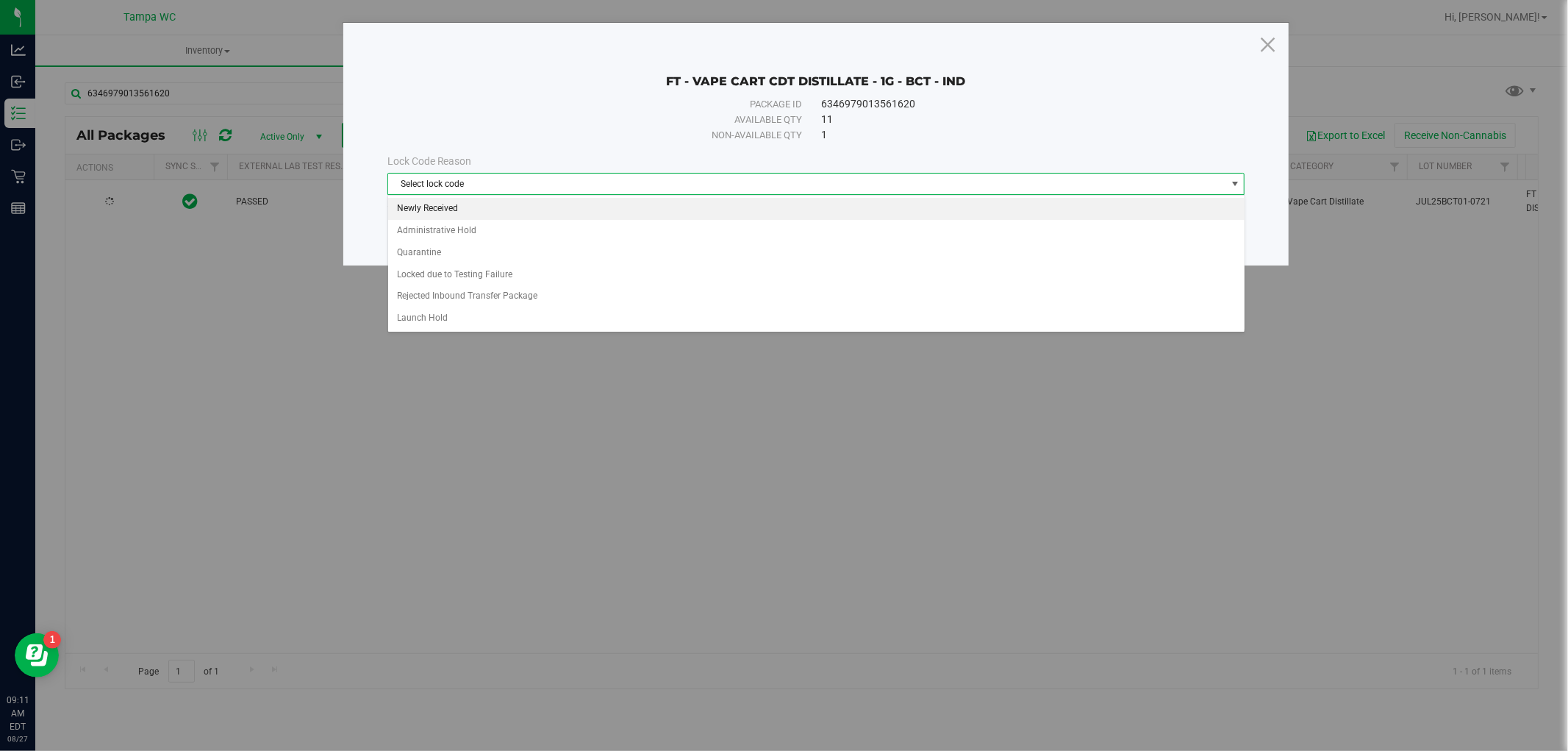
click at [450, 207] on li "Newly Received" at bounding box center [817, 208] width 857 height 22
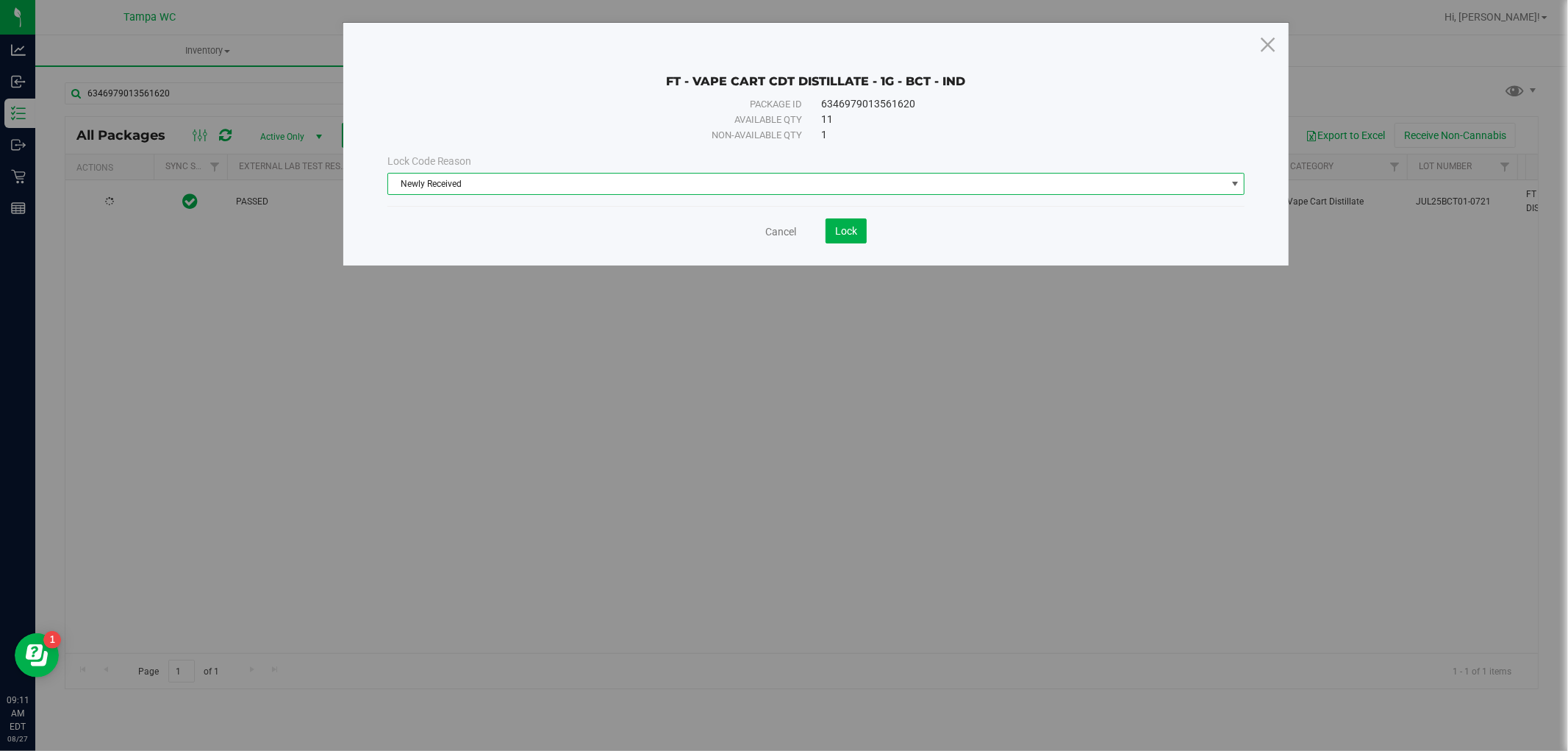
click at [747, 234] on div "Cancel Lock" at bounding box center [816, 231] width 858 height 25
click at [776, 224] on link "Cancel" at bounding box center [781, 231] width 31 height 15
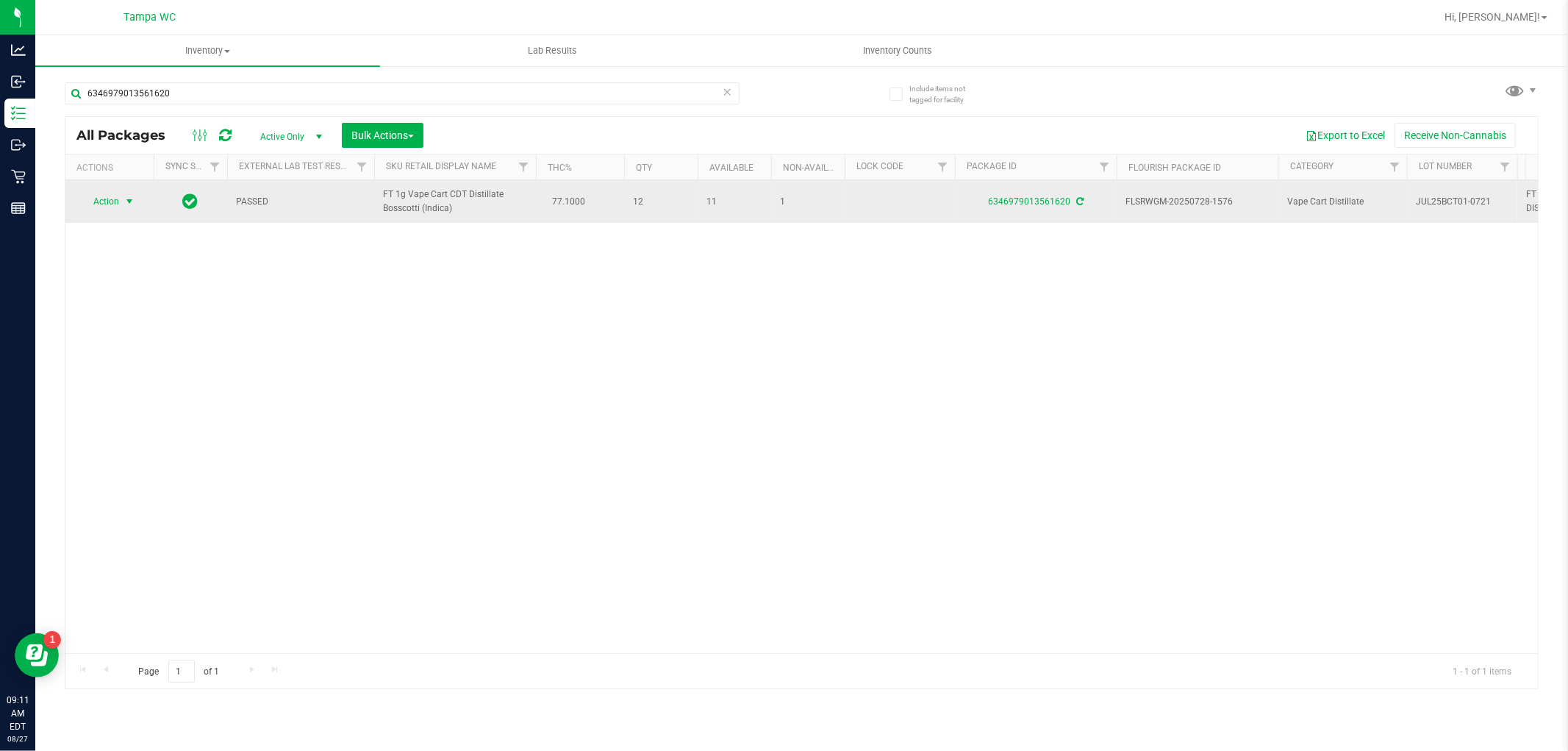
click at [126, 202] on span "select" at bounding box center [130, 202] width 12 height 12
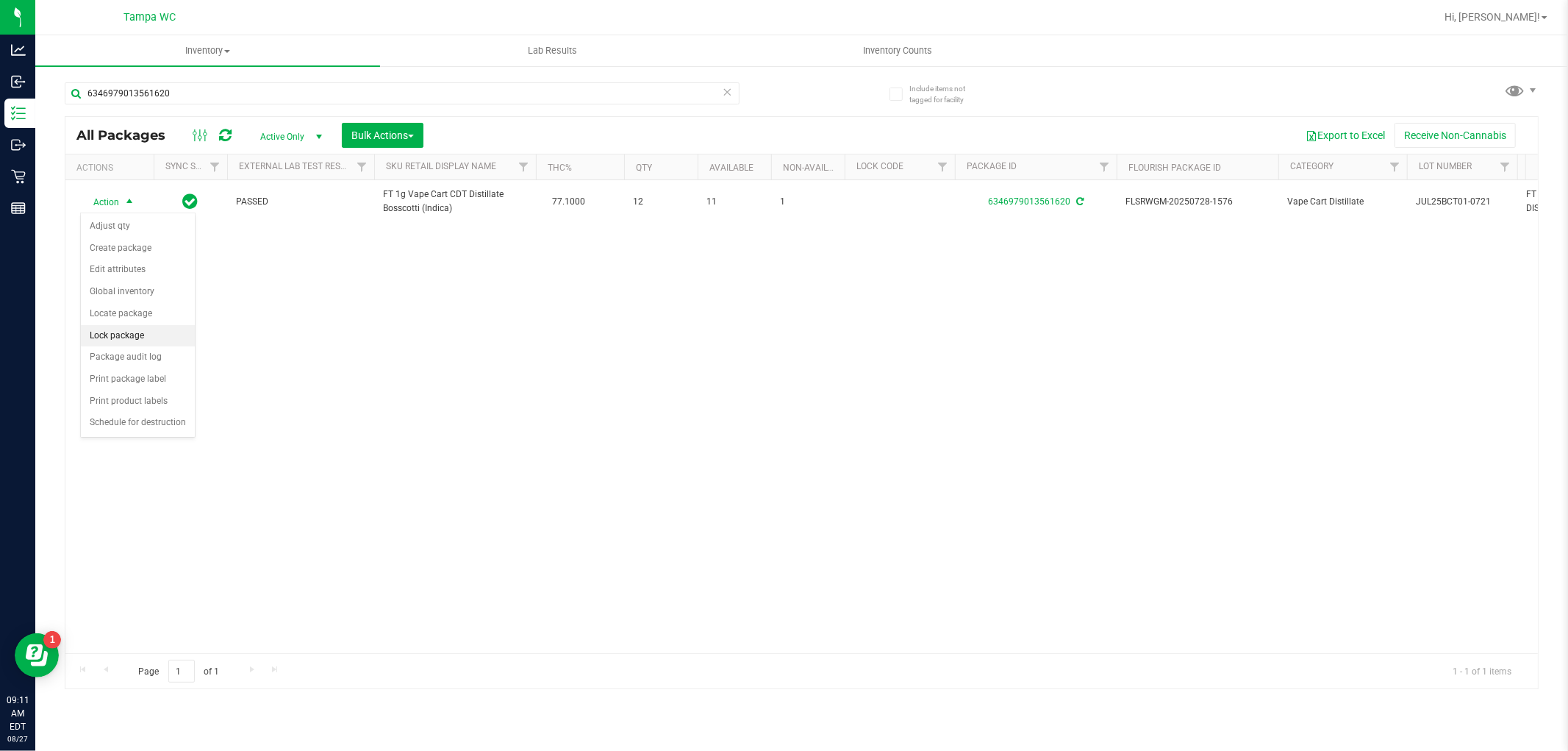
click at [98, 336] on li "Lock package" at bounding box center [137, 336] width 114 height 22
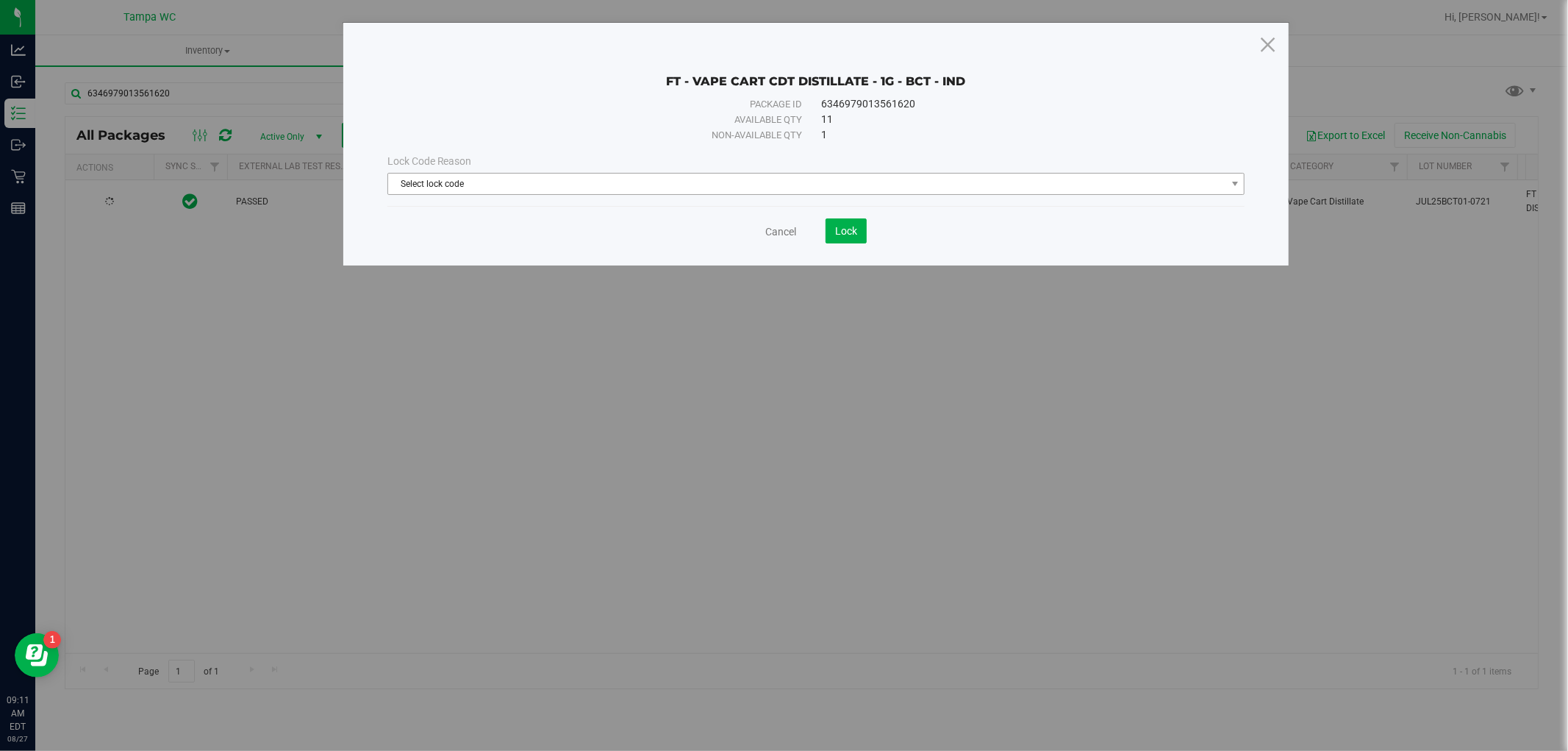
click at [623, 191] on span "Select lock code" at bounding box center [807, 183] width 839 height 20
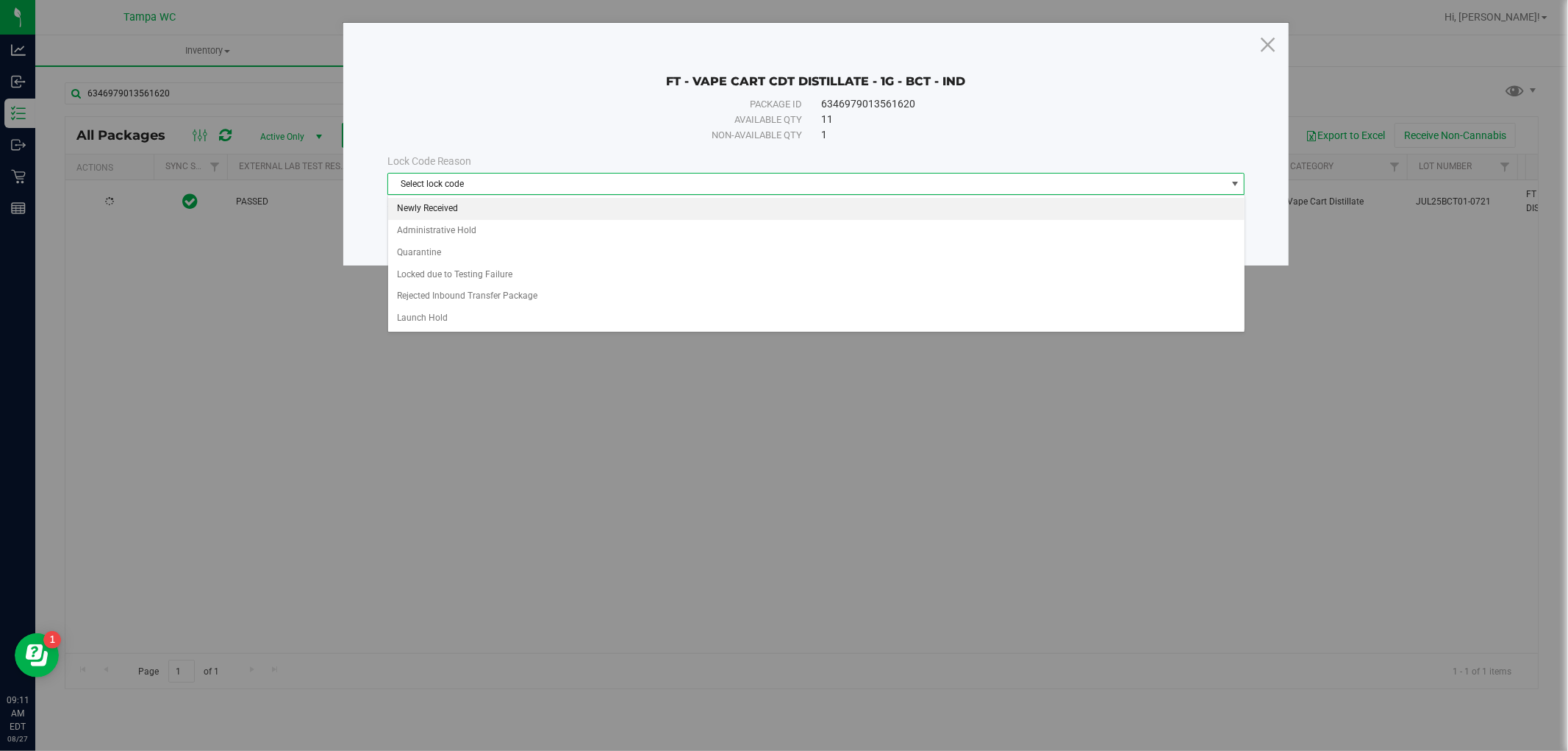
click at [482, 211] on li "Newly Received" at bounding box center [817, 208] width 857 height 22
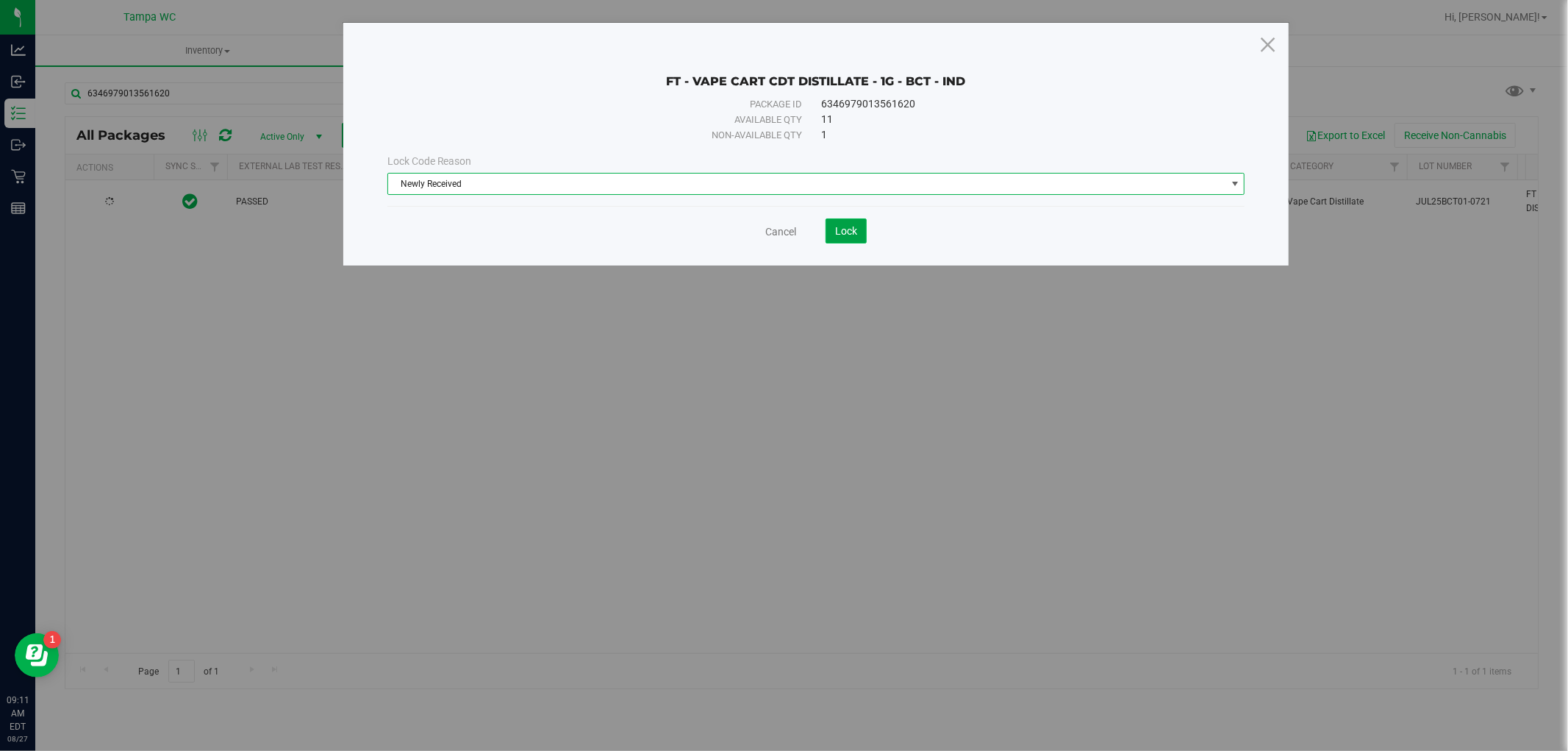
click at [842, 236] on span "Lock" at bounding box center [846, 231] width 22 height 12
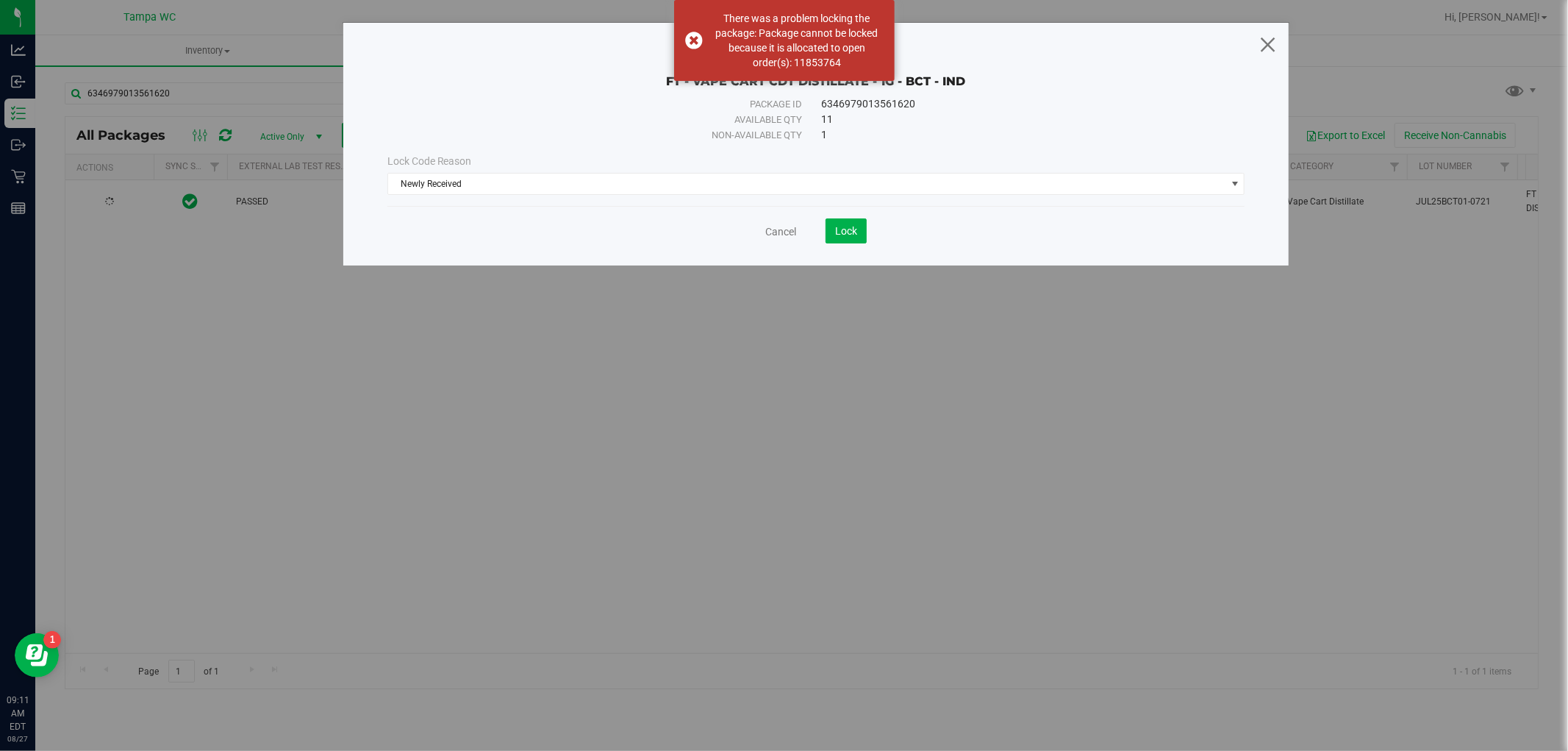
click at [1272, 53] on icon at bounding box center [1268, 44] width 19 height 35
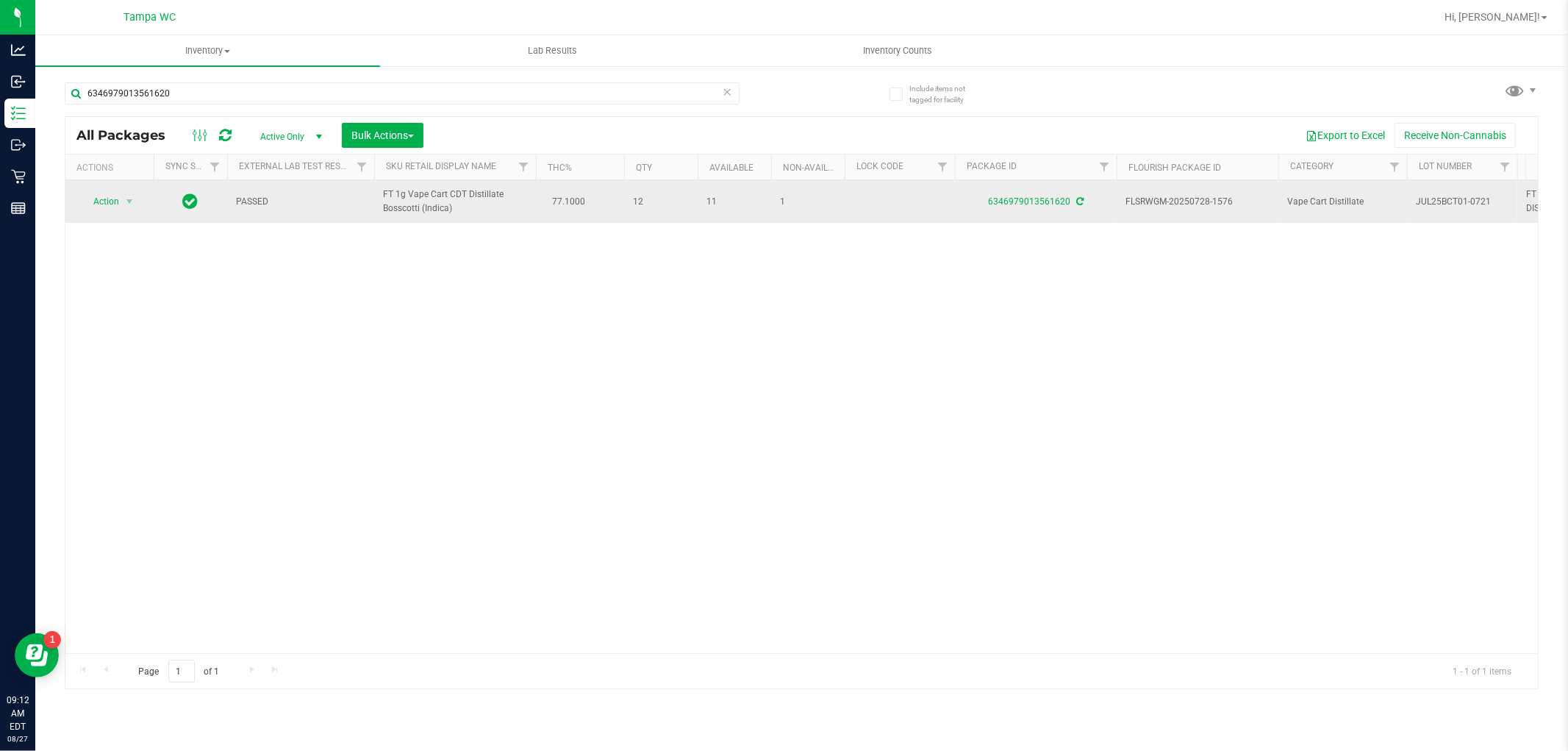
click at [99, 207] on span "Action" at bounding box center [99, 201] width 40 height 20
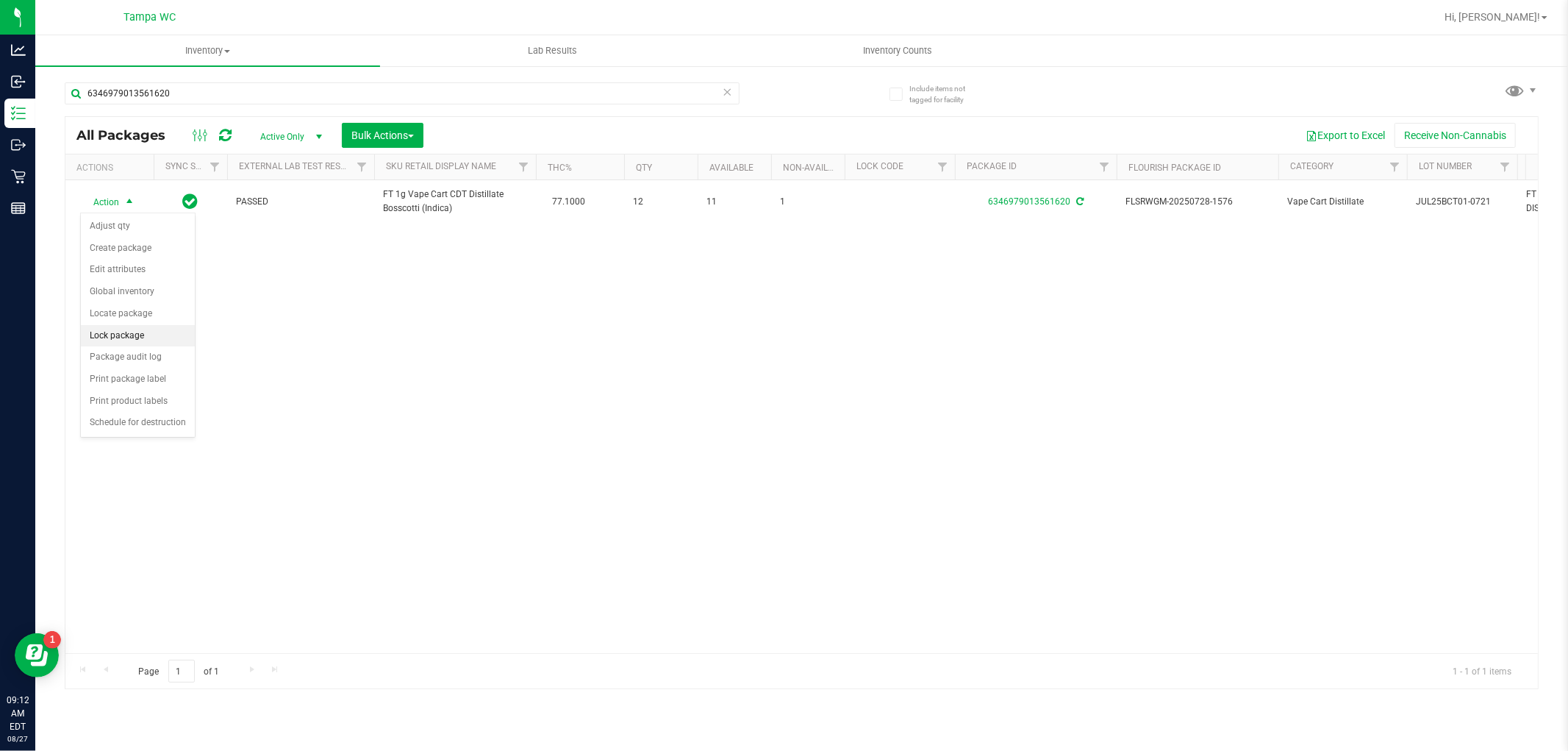
click at [109, 333] on li "Lock package" at bounding box center [137, 336] width 114 height 22
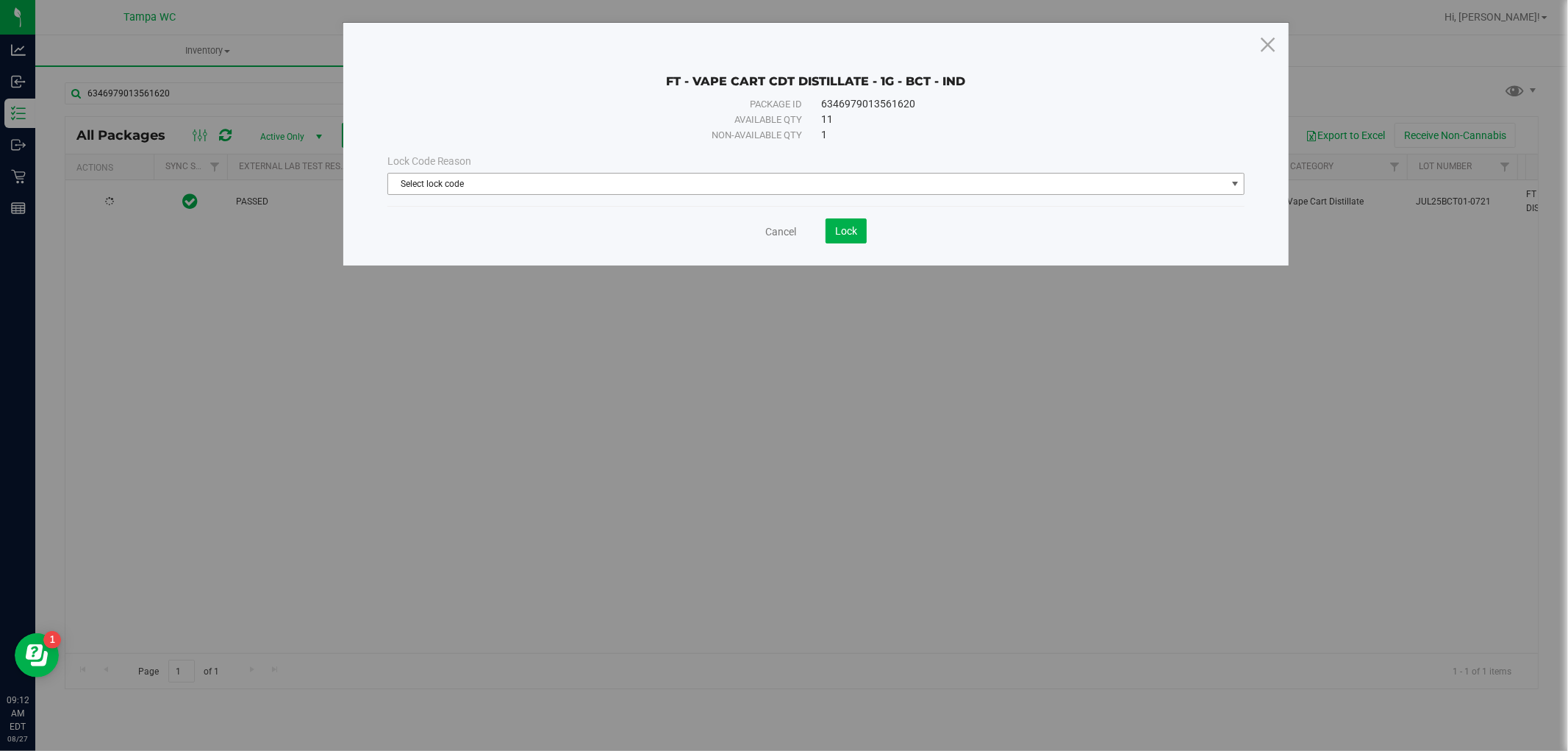
click at [586, 185] on span "Select lock code" at bounding box center [807, 183] width 839 height 20
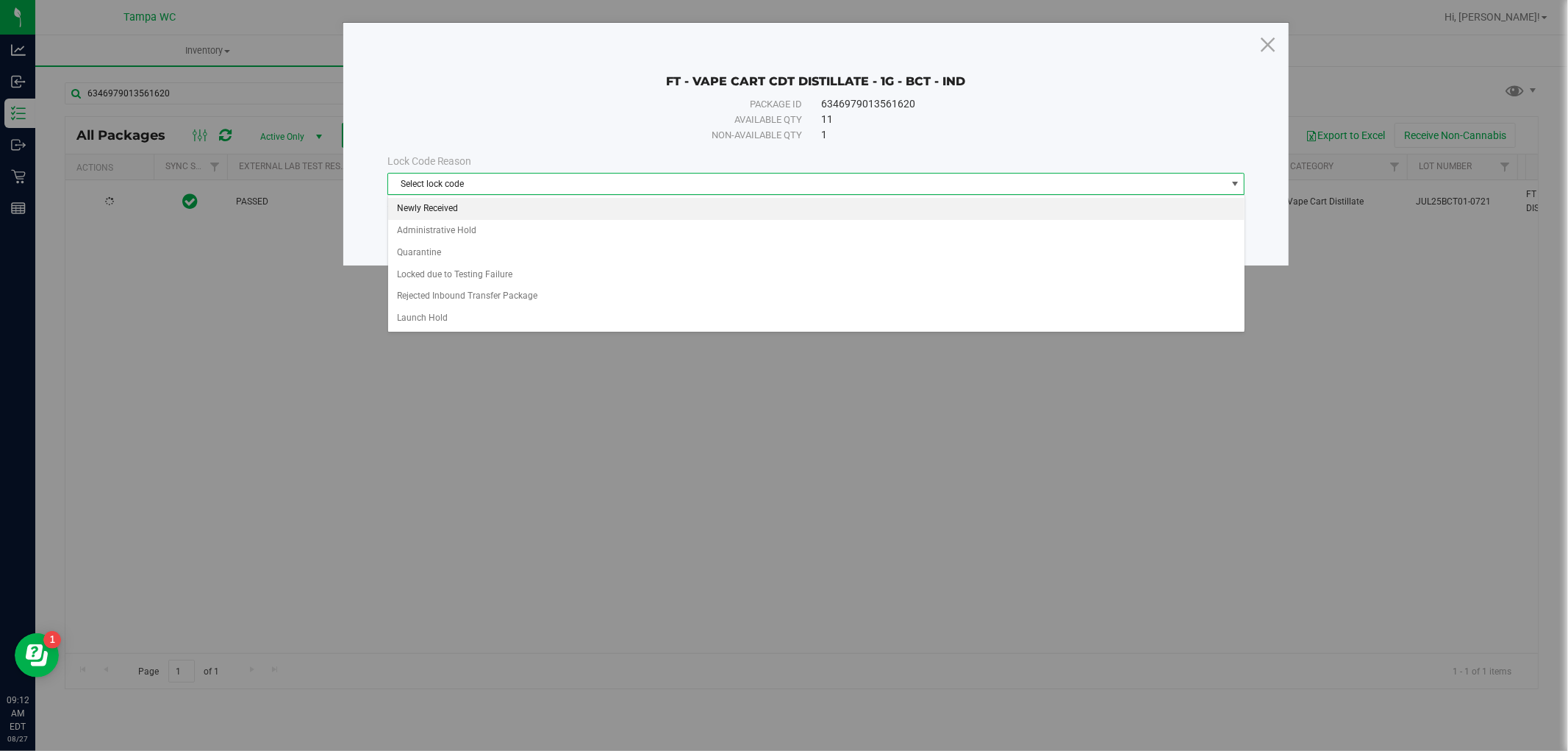
click at [435, 208] on li "Newly Received" at bounding box center [817, 208] width 857 height 22
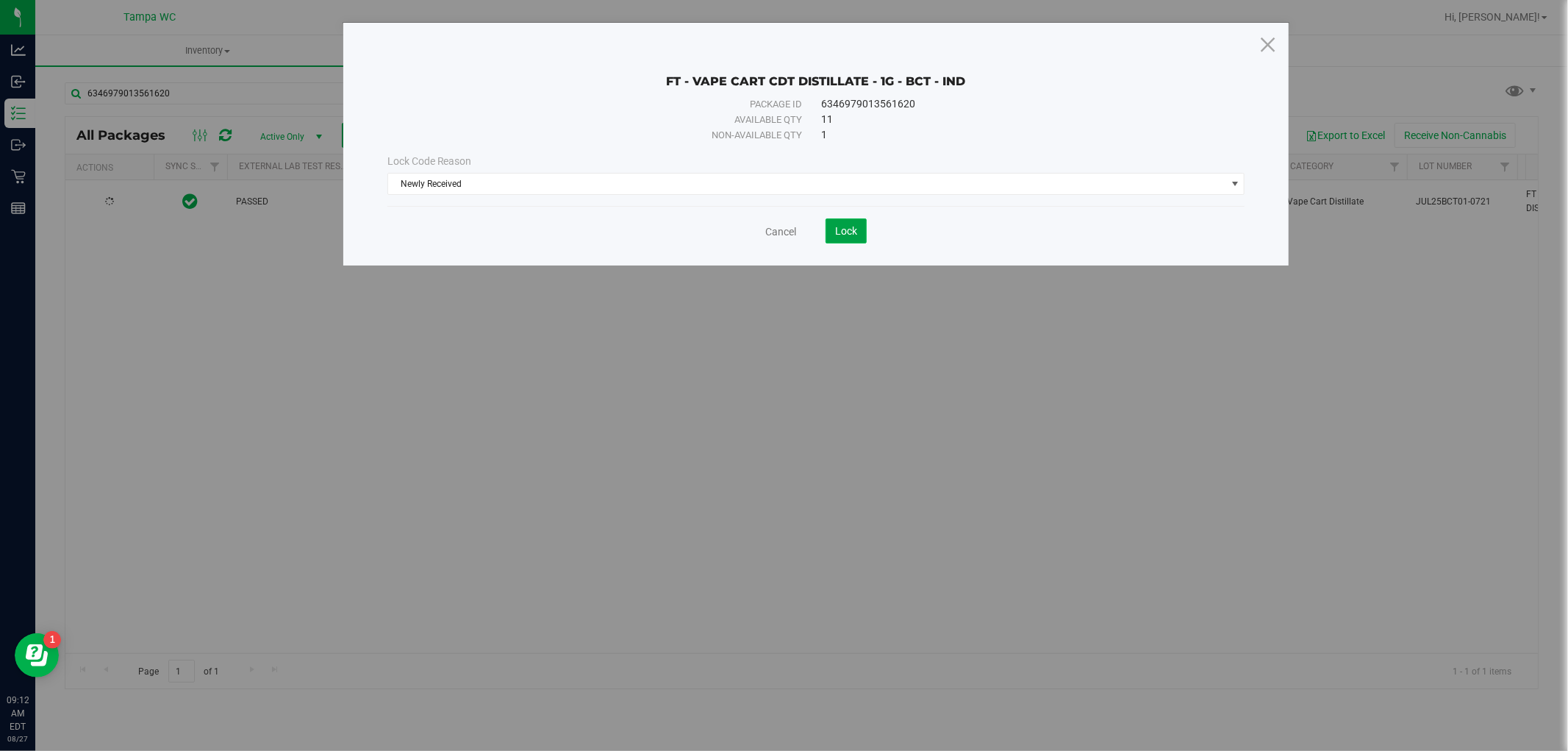
click at [836, 233] on span "Lock" at bounding box center [846, 231] width 22 height 12
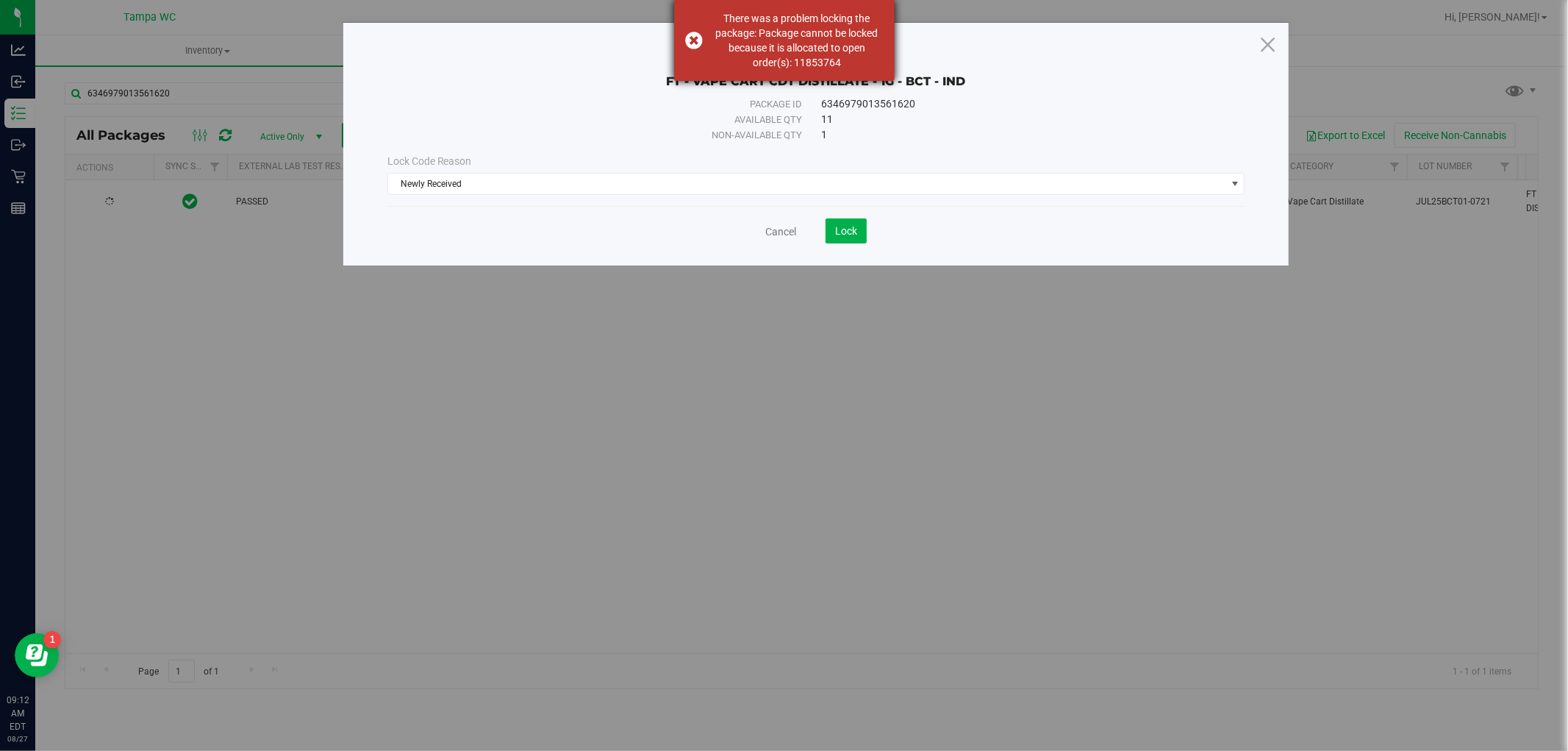
drag, startPoint x: 842, startPoint y: 60, endPoint x: 793, endPoint y: 63, distance: 49.1
click at [793, 64] on div "There was a problem locking the package: Package cannot be locked because it is…" at bounding box center [797, 40] width 172 height 58
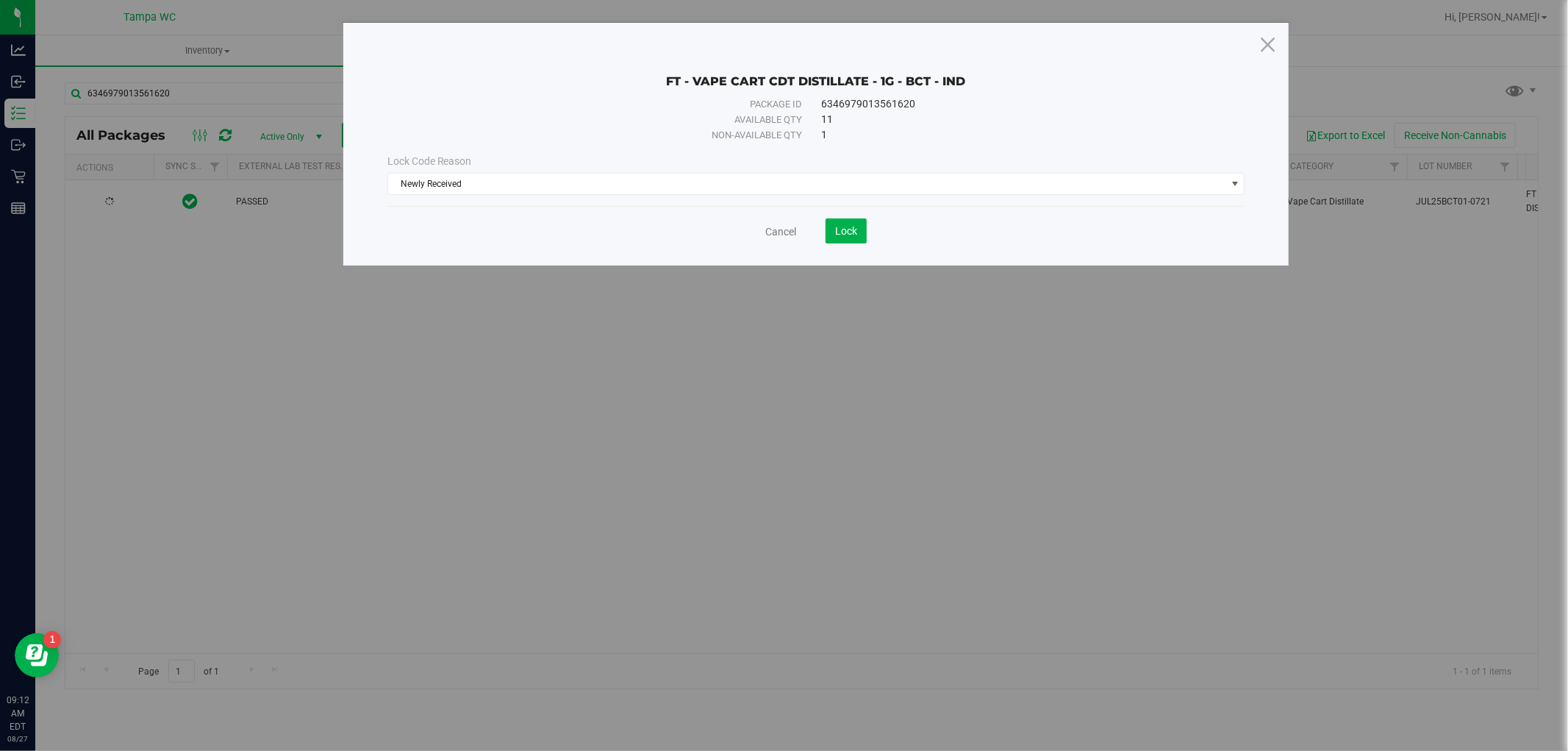
copy div "11853764"
click at [783, 234] on link "Cancel" at bounding box center [781, 231] width 31 height 15
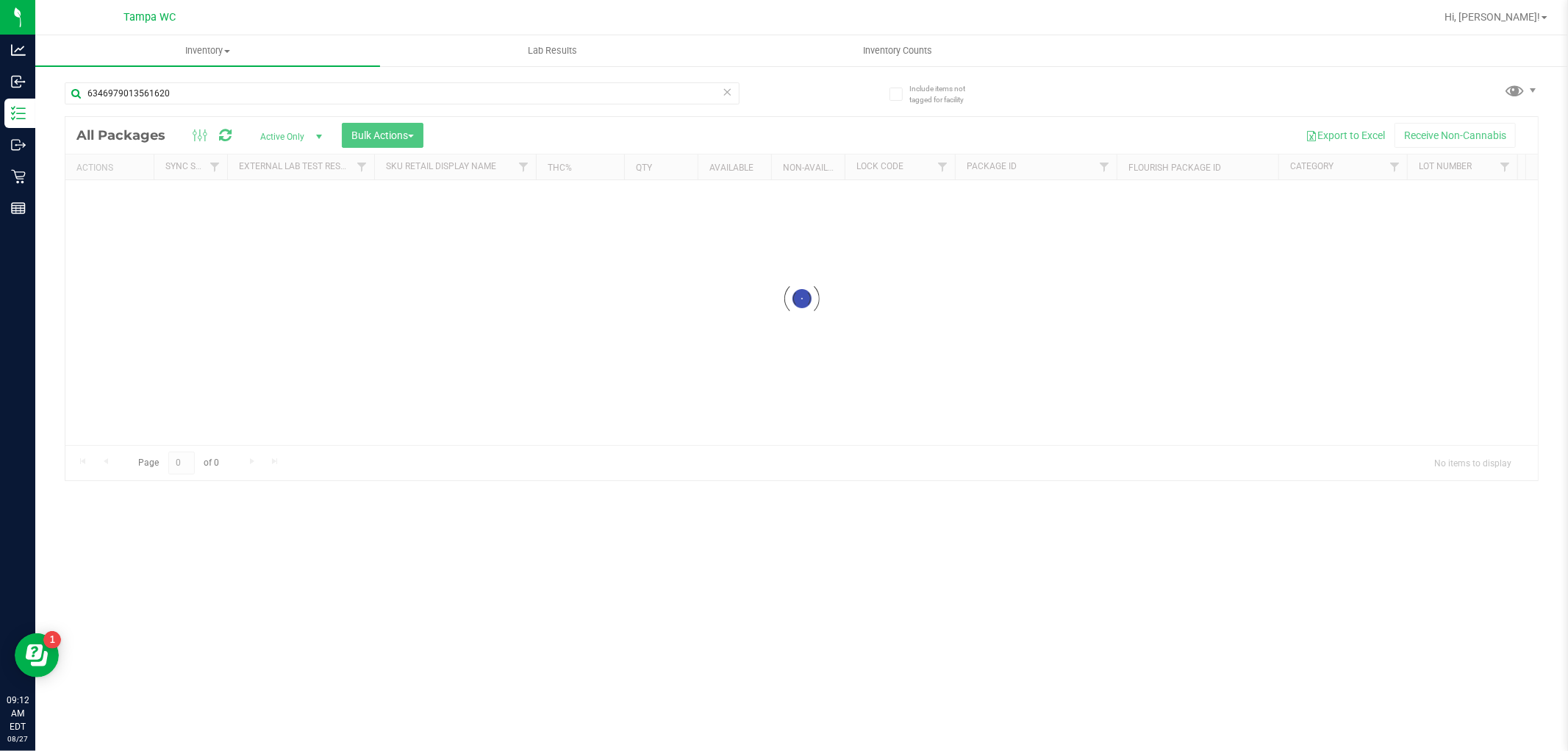
click at [656, 284] on div at bounding box center [802, 298] width 1473 height 363
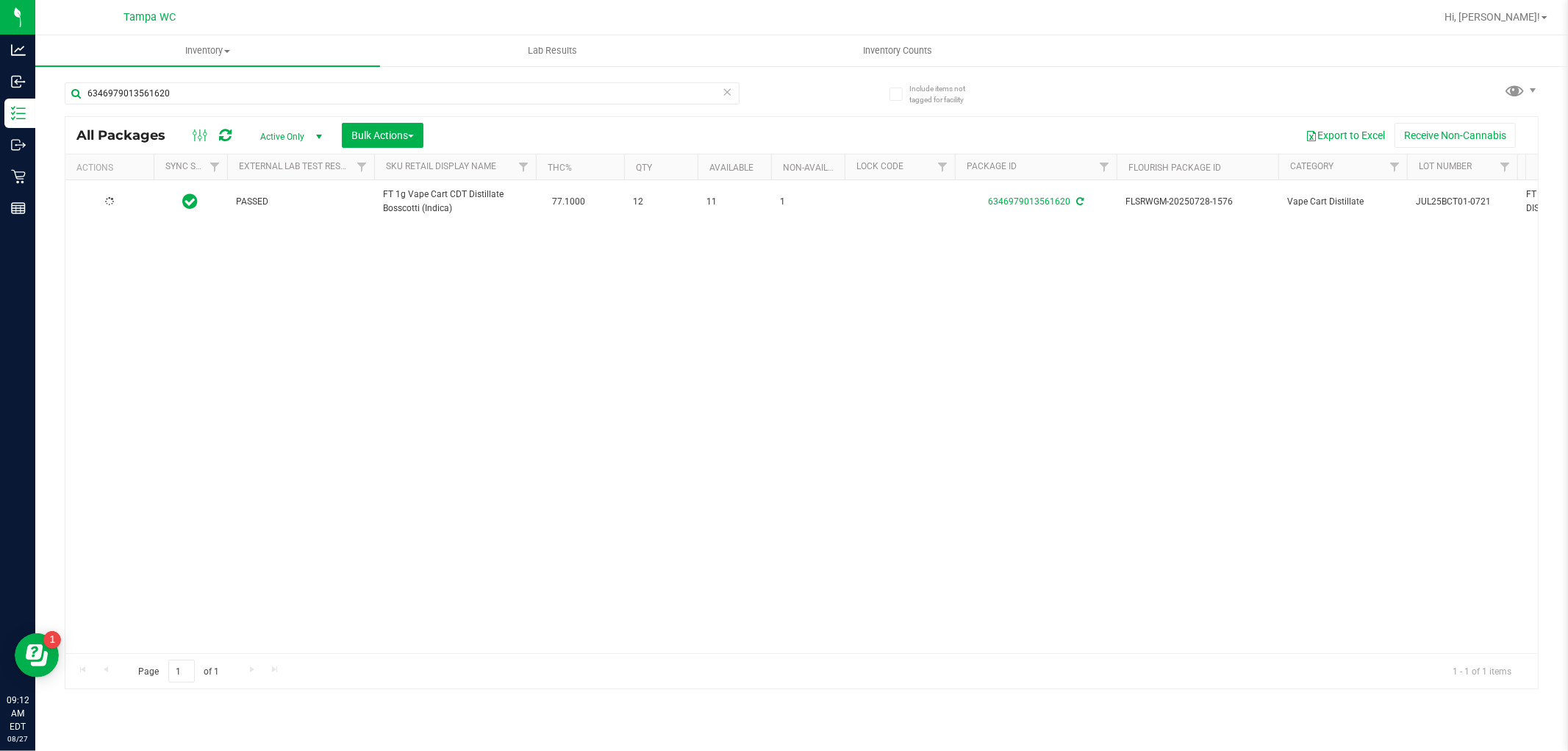
drag, startPoint x: 583, startPoint y: 329, endPoint x: 569, endPoint y: 337, distance: 16.1
click at [583, 331] on div "PASSED FT 1g Vape Cart CDT Distillate Bosscotti (Indica) 77.1000 12 11 1 634697…" at bounding box center [802, 416] width 1473 height 472
